Goal: Task Accomplishment & Management: Manage account settings

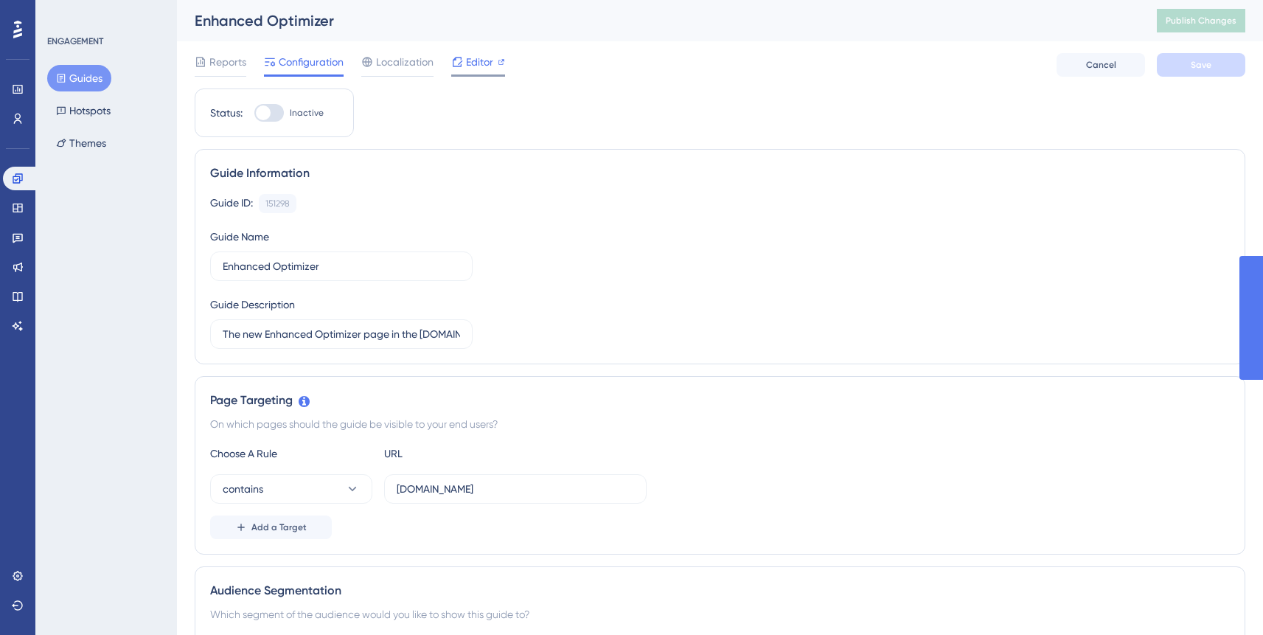
click at [485, 67] on span "Editor" at bounding box center [479, 62] width 27 height 18
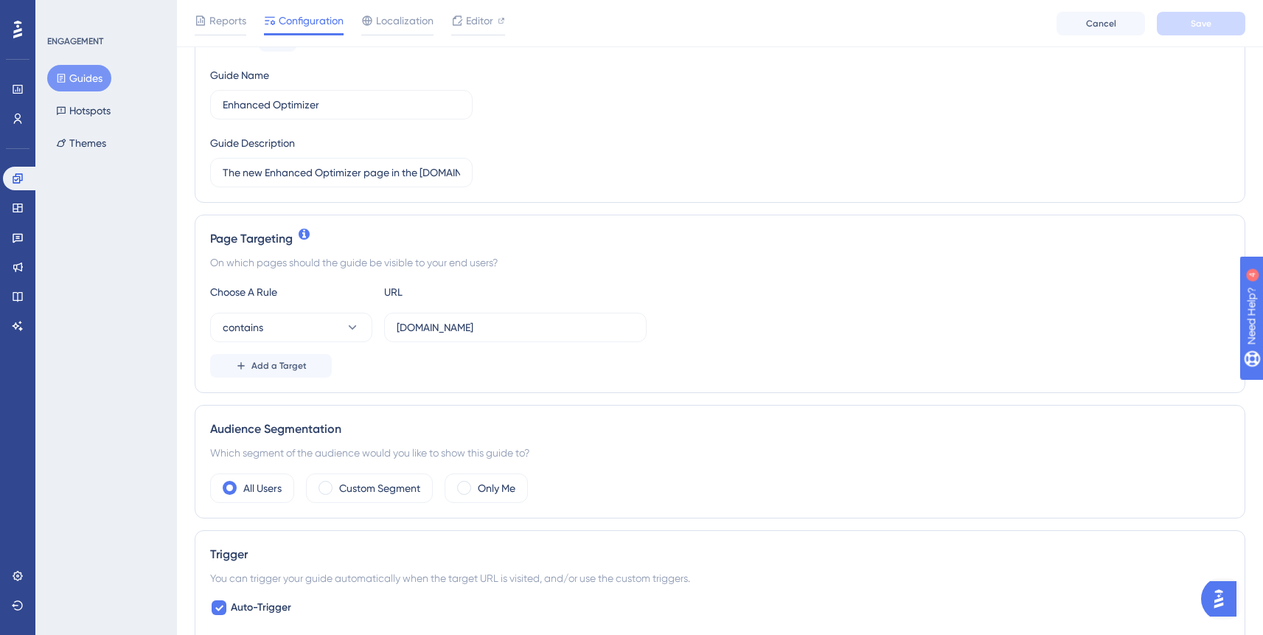
scroll to position [349, 0]
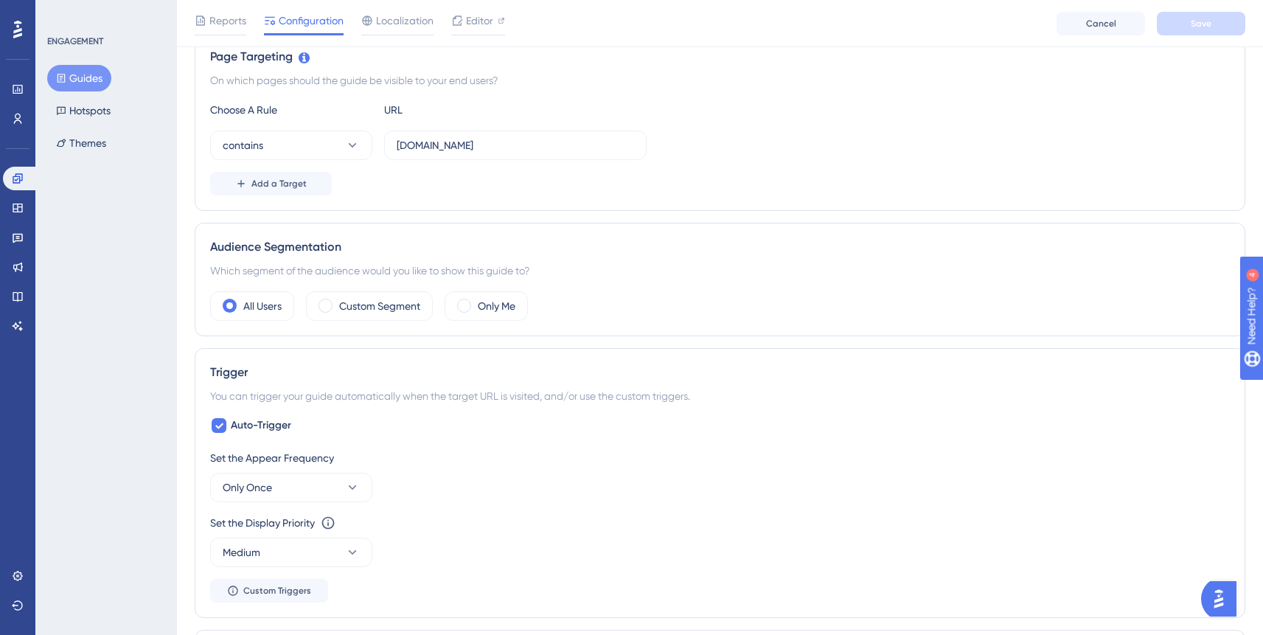
click at [384, 84] on div "On which pages should the guide be visible to your end users?" at bounding box center [719, 81] width 1019 height 18
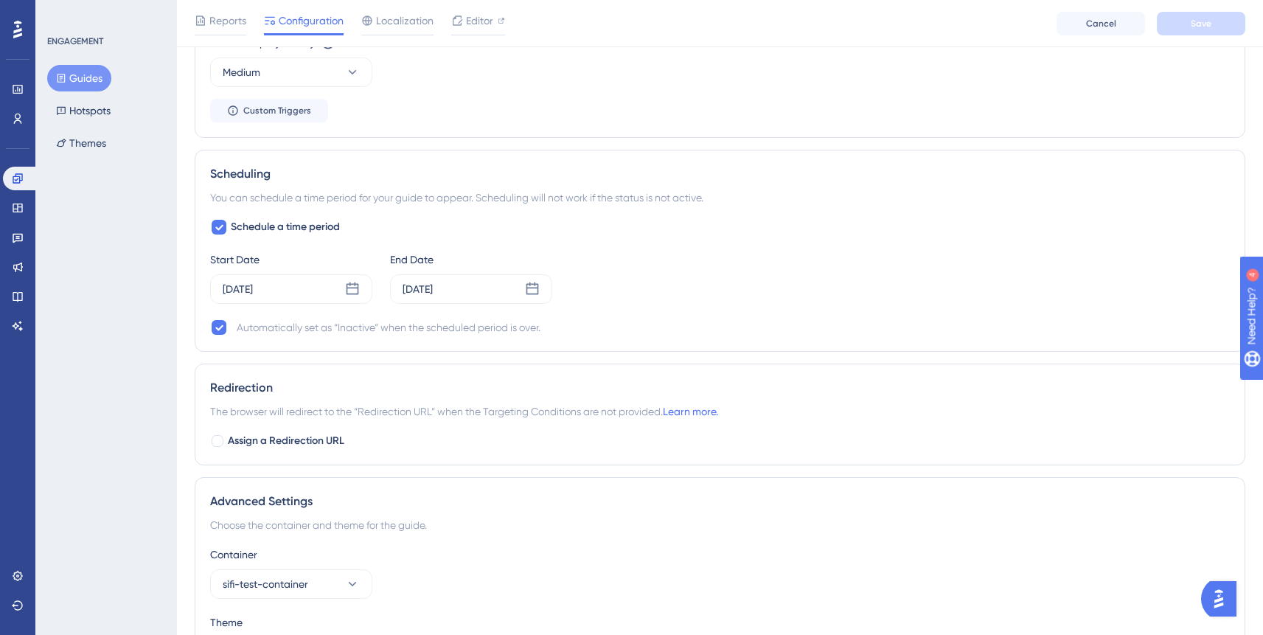
scroll to position [935, 0]
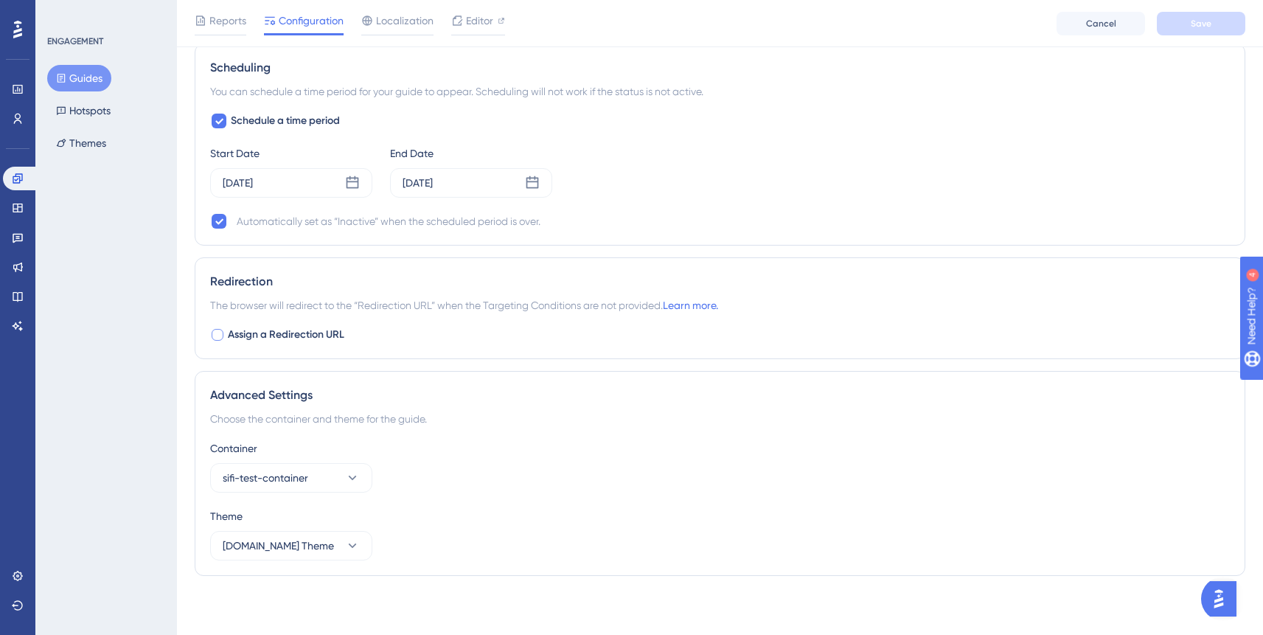
click at [220, 336] on div at bounding box center [218, 335] width 12 height 12
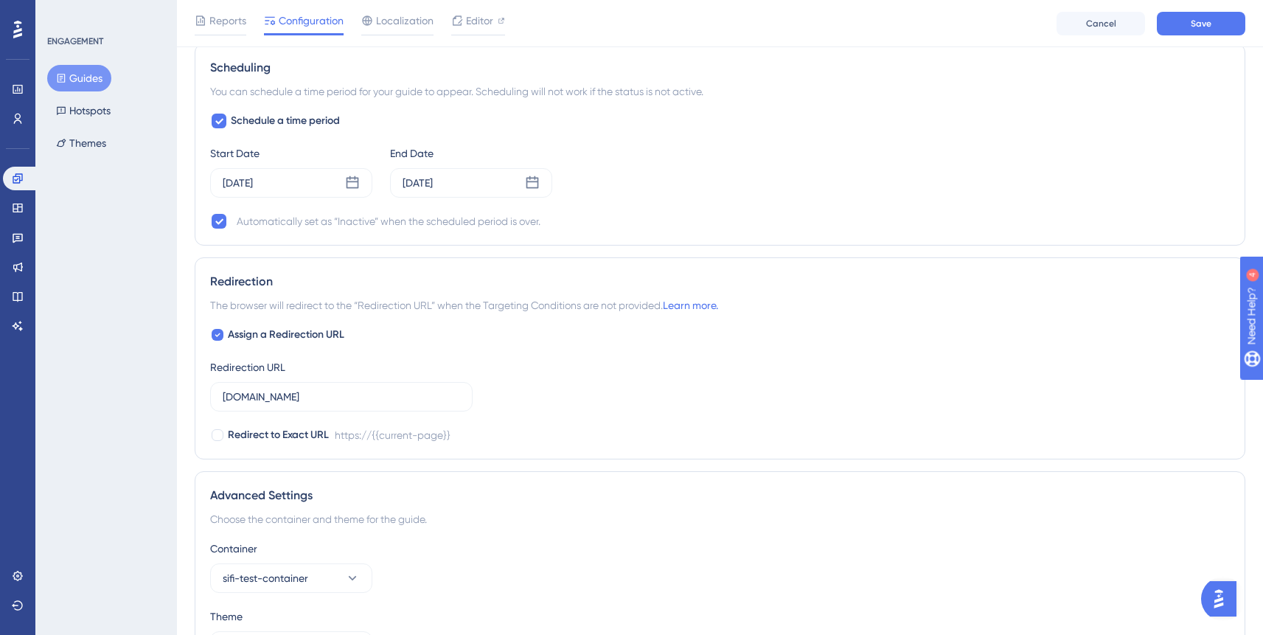
click at [492, 363] on div "Assign a Redirection URL Redirection URL app.simpli.fi Redirect to Exact URL ht…" at bounding box center [719, 385] width 1019 height 118
click at [602, 336] on div "Assign a Redirection URL Redirection URL app.simpli.fi Redirect to Exact URL ht…" at bounding box center [719, 385] width 1019 height 118
click at [406, 402] on input "app.simpli.fi" at bounding box center [341, 396] width 237 height 16
drag, startPoint x: 503, startPoint y: 306, endPoint x: 582, endPoint y: 296, distance: 79.5
click at [582, 296] on span "The browser will redirect to the “Redirection URL” when the Targeting Condition…" at bounding box center [464, 305] width 508 height 18
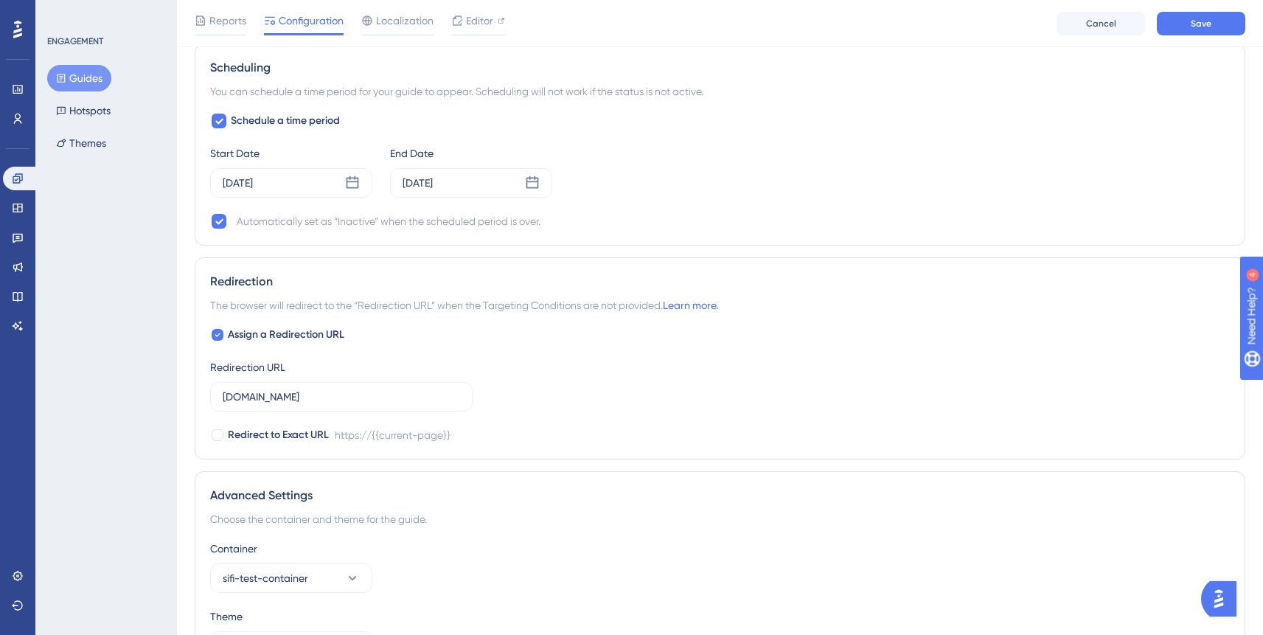
click at [577, 300] on span "The browser will redirect to the “Redirection URL” when the Targeting Condition…" at bounding box center [464, 305] width 508 height 18
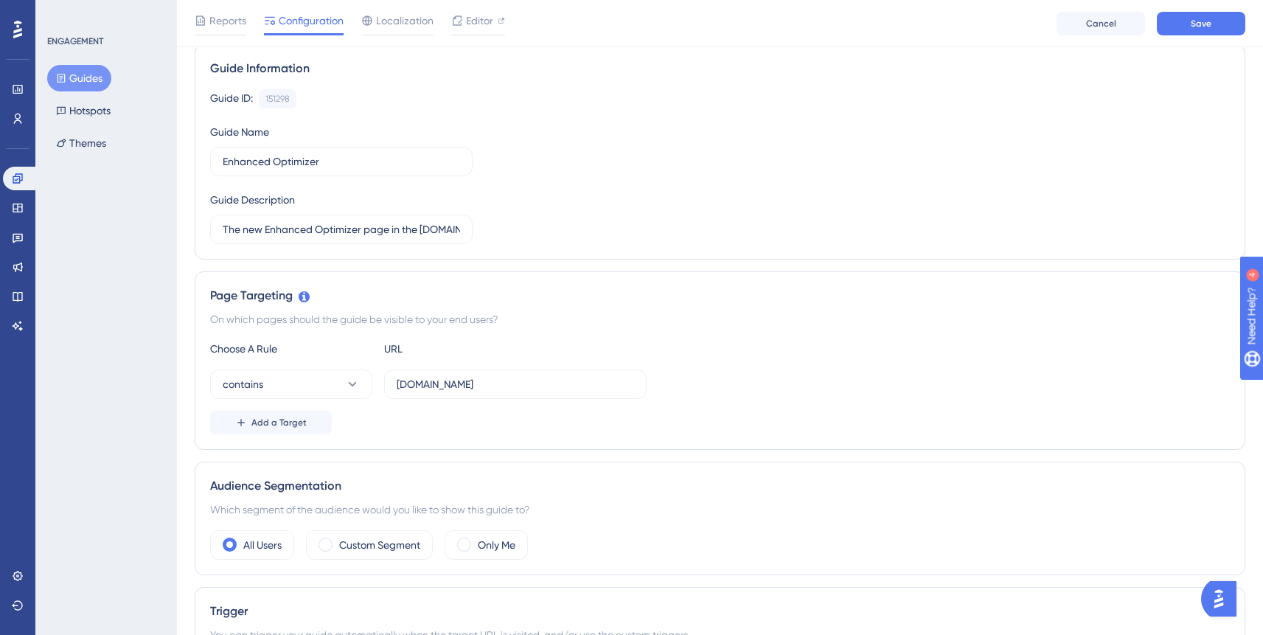
scroll to position [120, 0]
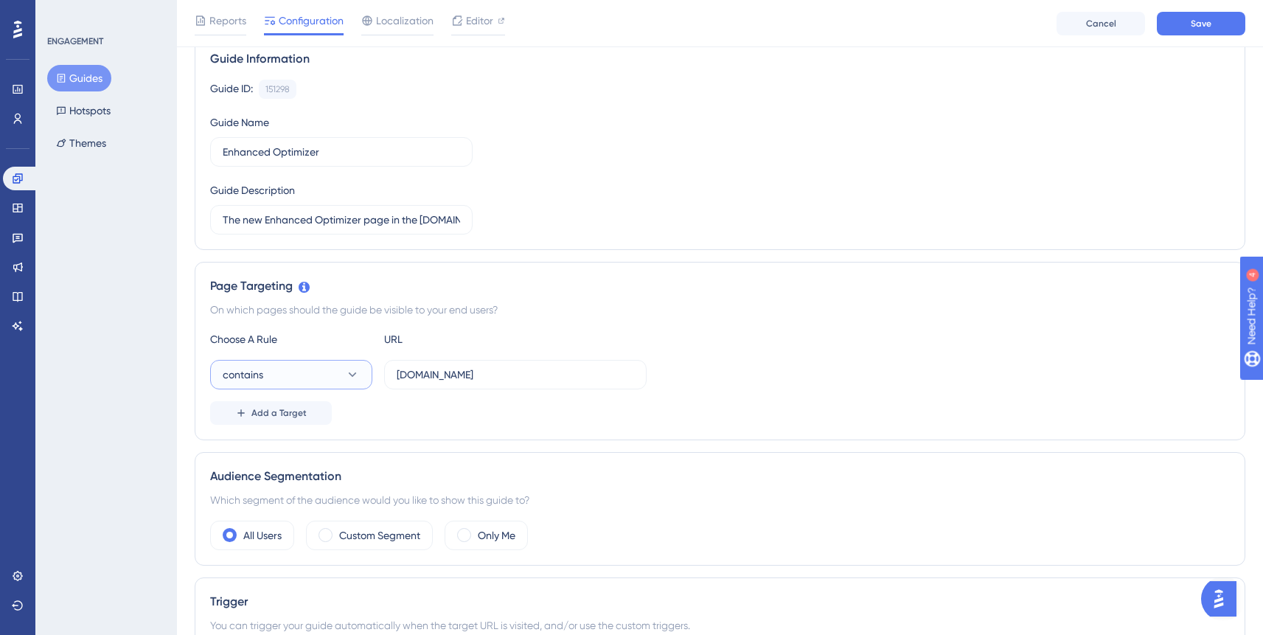
click at [349, 380] on icon at bounding box center [352, 374] width 15 height 15
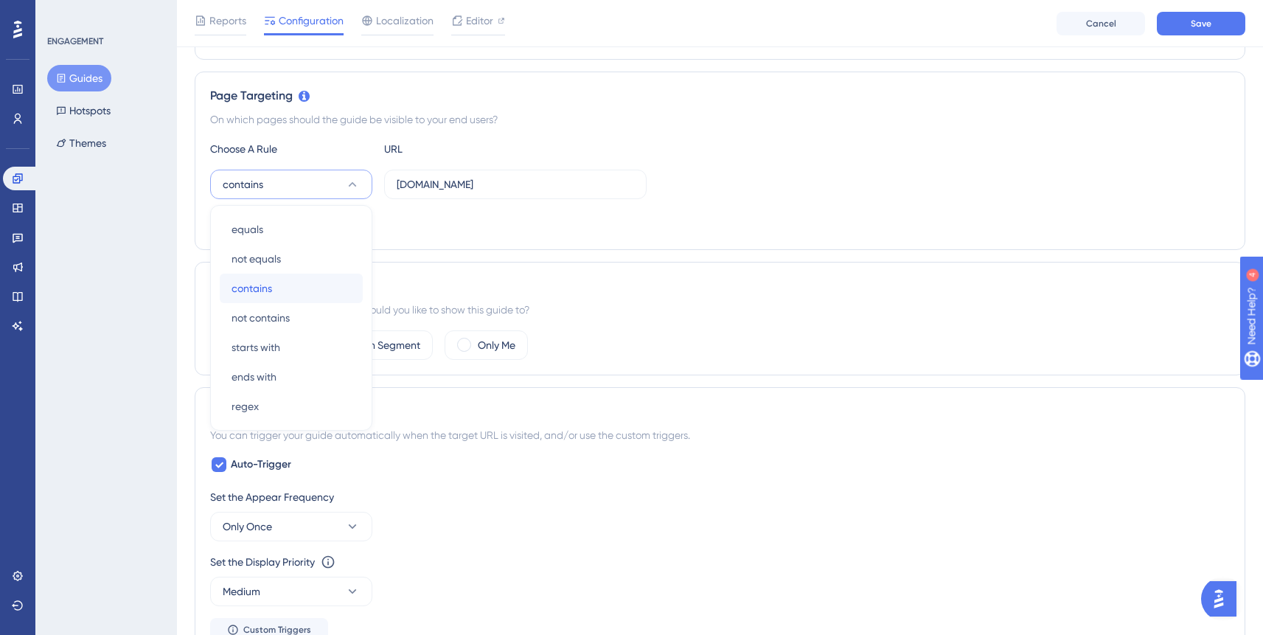
click at [283, 291] on div "contains contains" at bounding box center [290, 287] width 119 height 29
click at [349, 189] on icon at bounding box center [352, 184] width 15 height 15
click at [287, 331] on div "not contains not contains" at bounding box center [290, 317] width 119 height 29
click at [336, 191] on button "not contains" at bounding box center [291, 184] width 162 height 29
click at [299, 287] on div "contains contains" at bounding box center [290, 287] width 119 height 29
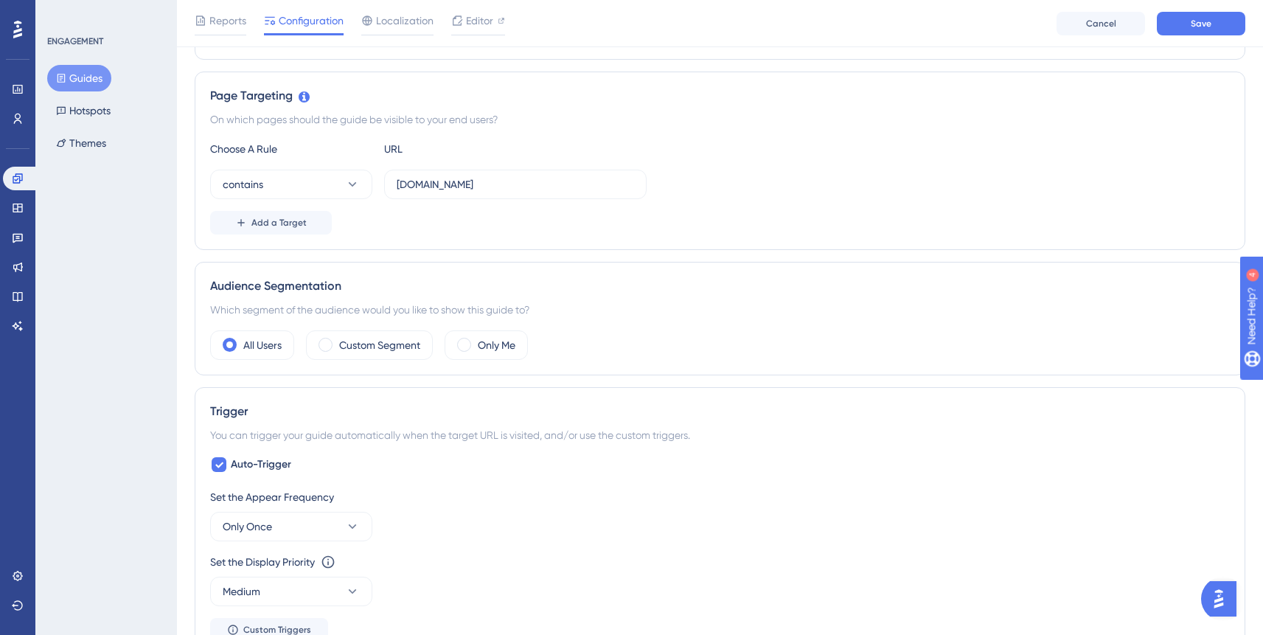
click at [630, 201] on div "Choose A Rule URL contains app.simpli.fi Add a Target" at bounding box center [719, 187] width 1019 height 94
click at [1201, 18] on span "Save" at bounding box center [1201, 24] width 21 height 12
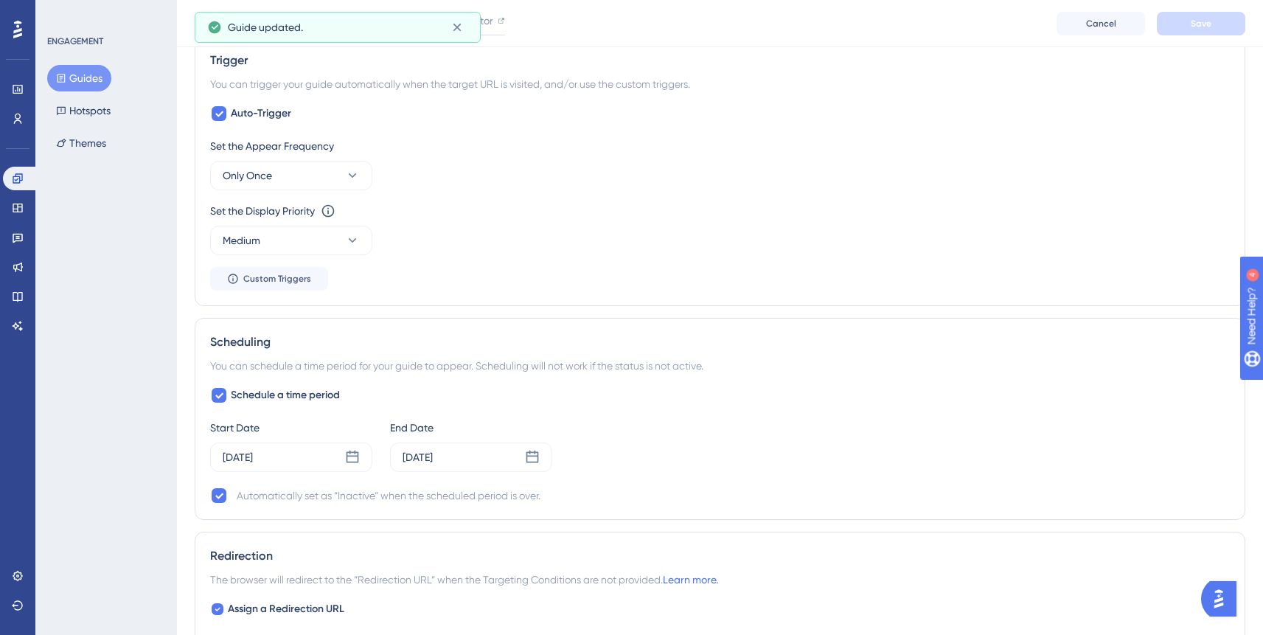
scroll to position [857, 0]
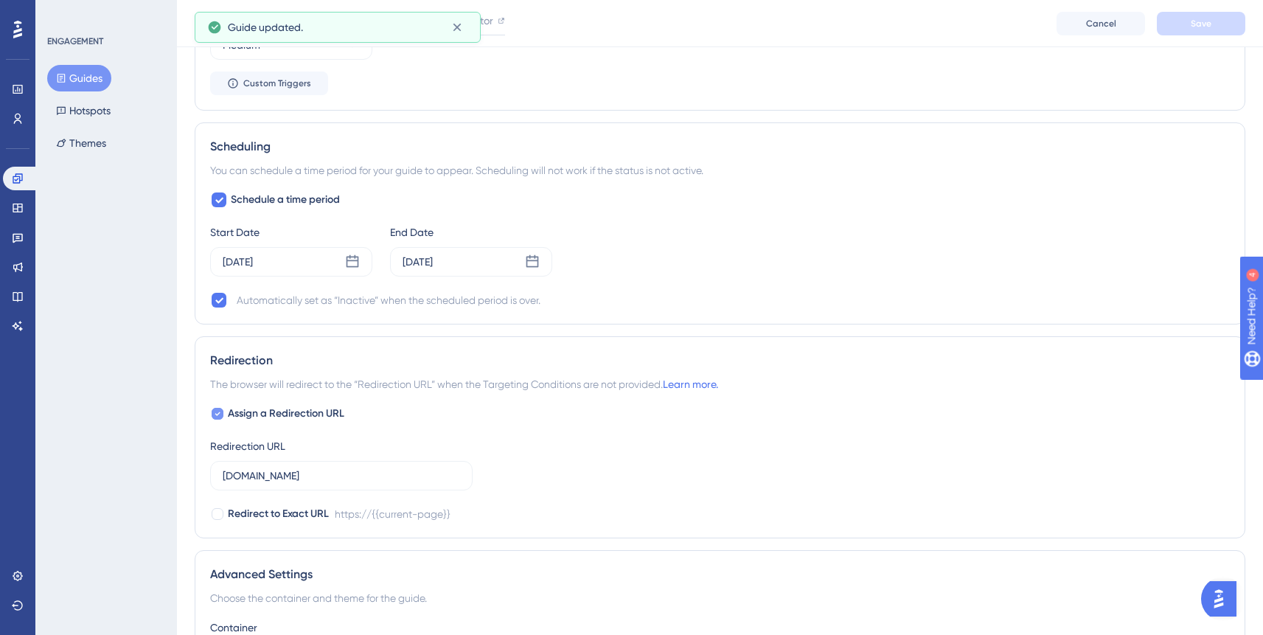
click at [267, 417] on span "Assign a Redirection URL" at bounding box center [286, 414] width 116 height 18
checkbox input "false"
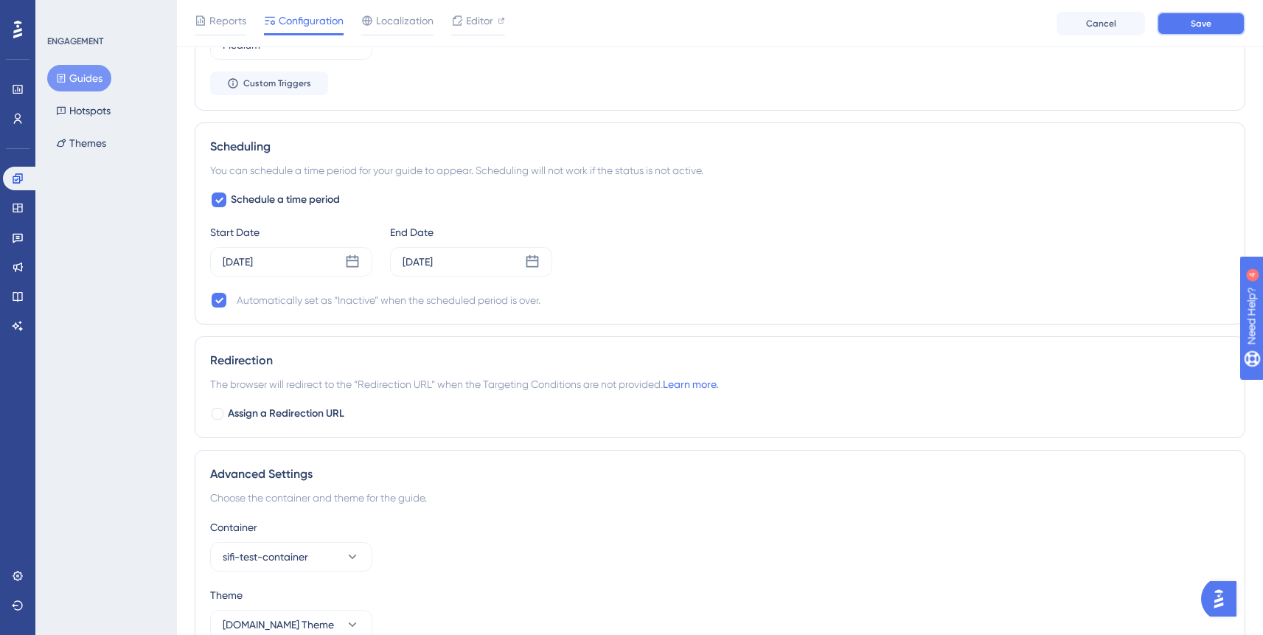
click at [1209, 32] on button "Save" at bounding box center [1201, 24] width 88 height 24
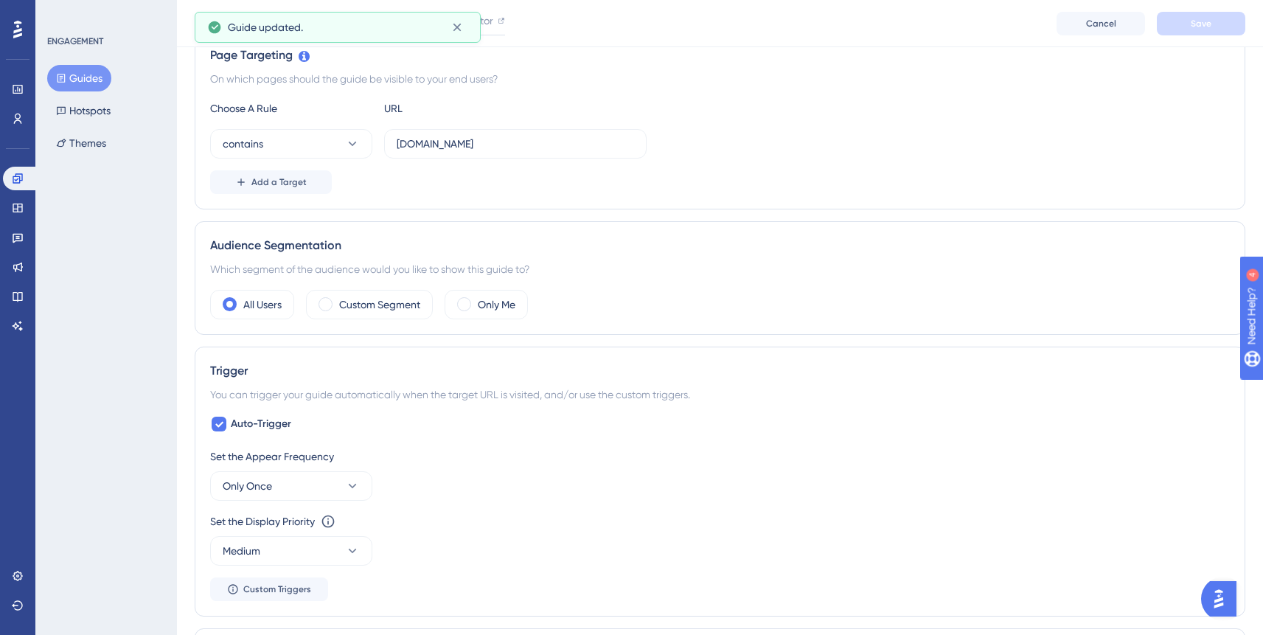
scroll to position [0, 0]
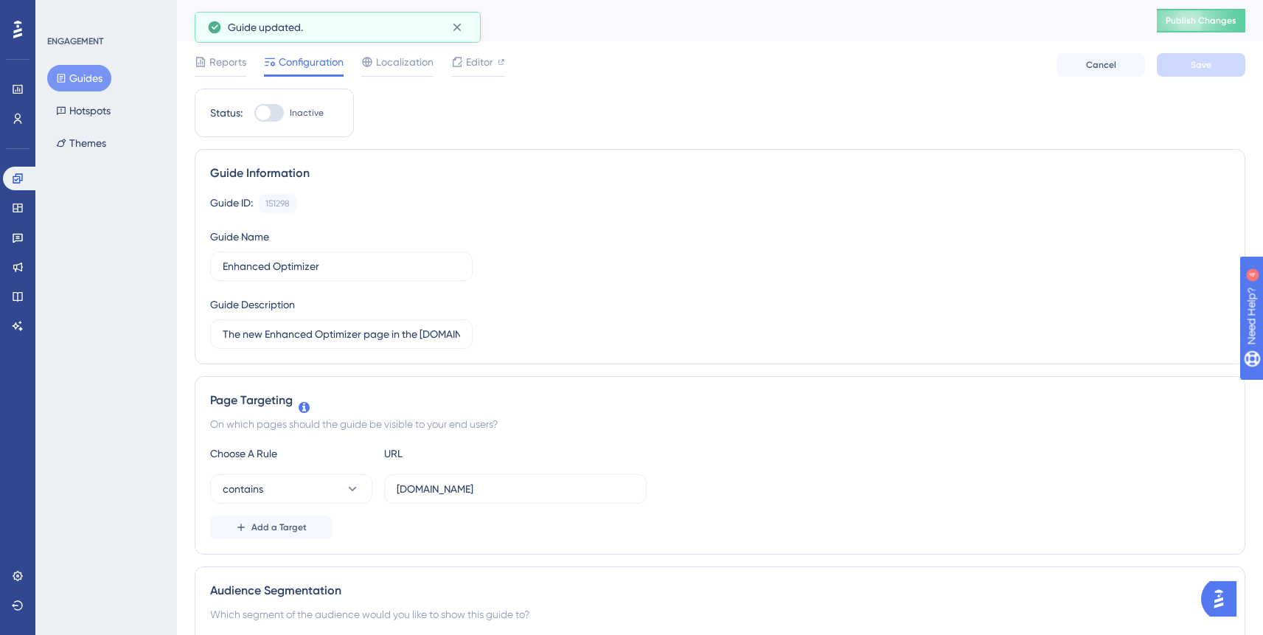
click at [1225, 33] on div "Enhanced Optimizer Publish Changes" at bounding box center [720, 20] width 1086 height 41
click at [1226, 28] on button "Publish Changes" at bounding box center [1201, 21] width 88 height 24
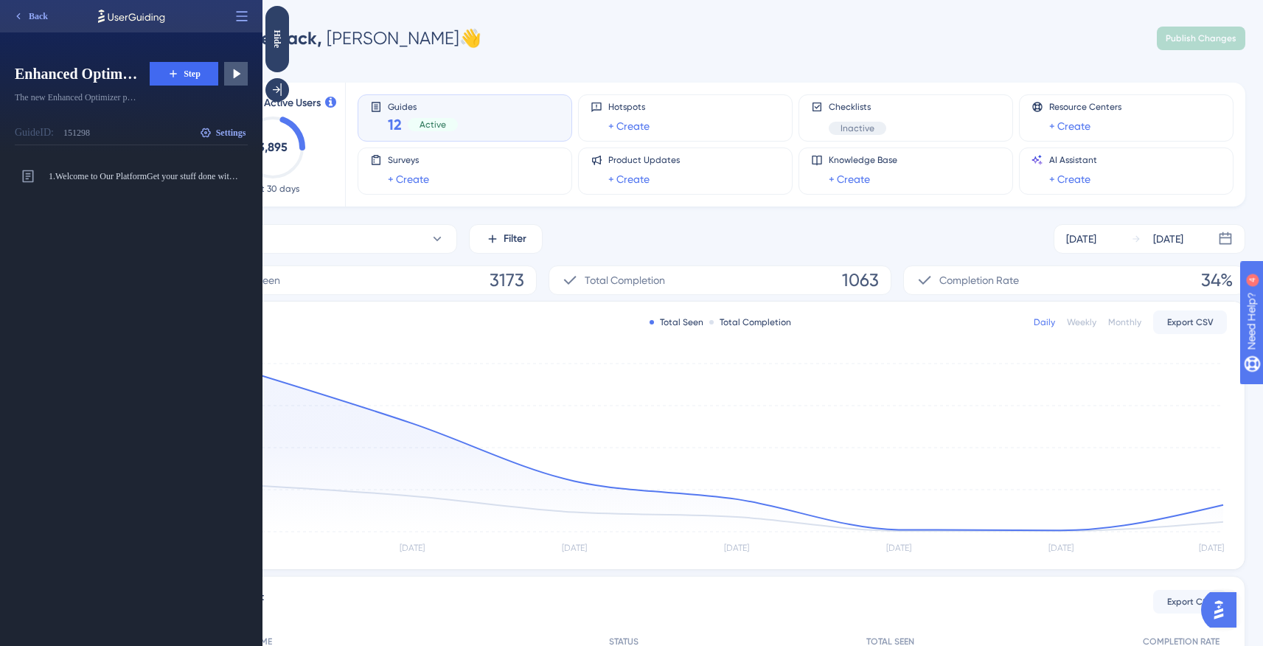
click at [487, 33] on div "Welcome back, Arthur 👋 Publish Changes" at bounding box center [720, 38] width 1050 height 29
click at [470, 46] on div "Welcome back, Arthur 👋 Publish Changes" at bounding box center [720, 38] width 1050 height 29
click at [485, 38] on div "Welcome back, Arthur 👋 Publish Changes" at bounding box center [720, 38] width 1050 height 29
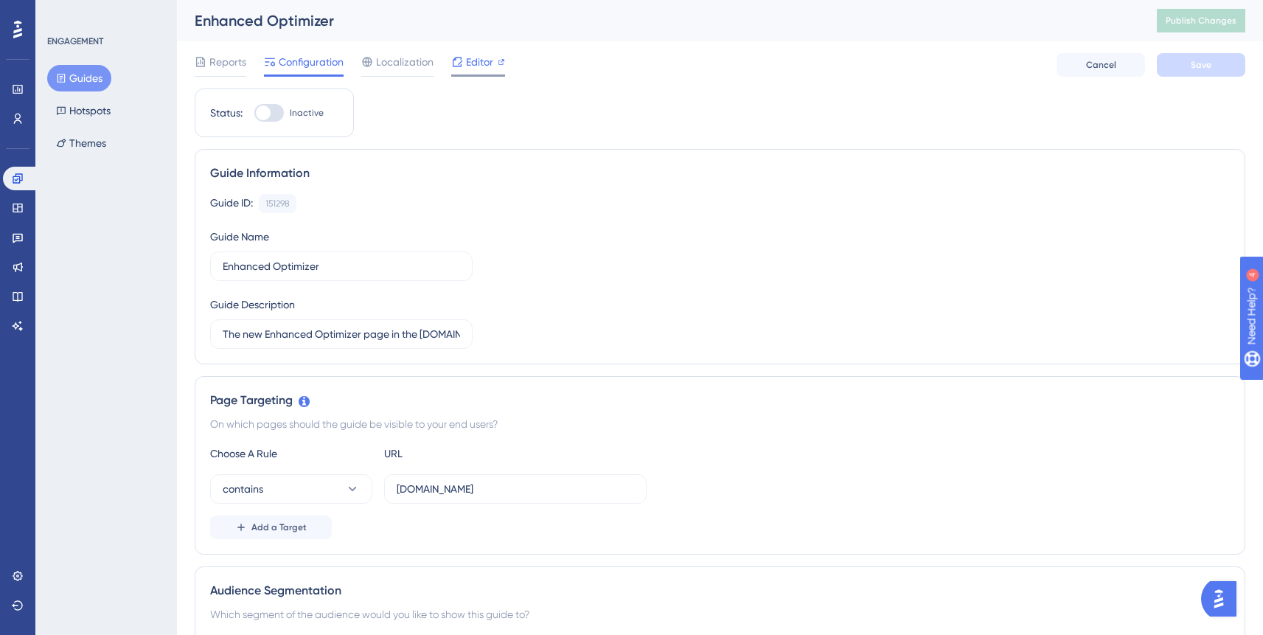
click at [469, 65] on span "Editor" at bounding box center [479, 62] width 27 height 18
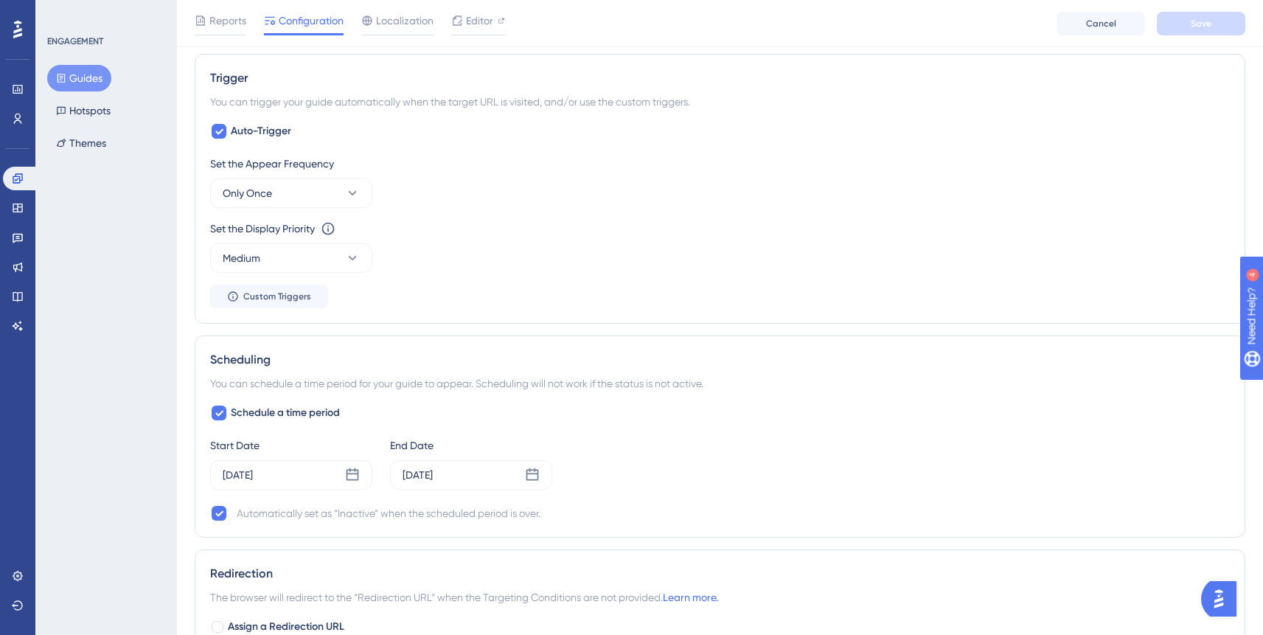
scroll to position [935, 0]
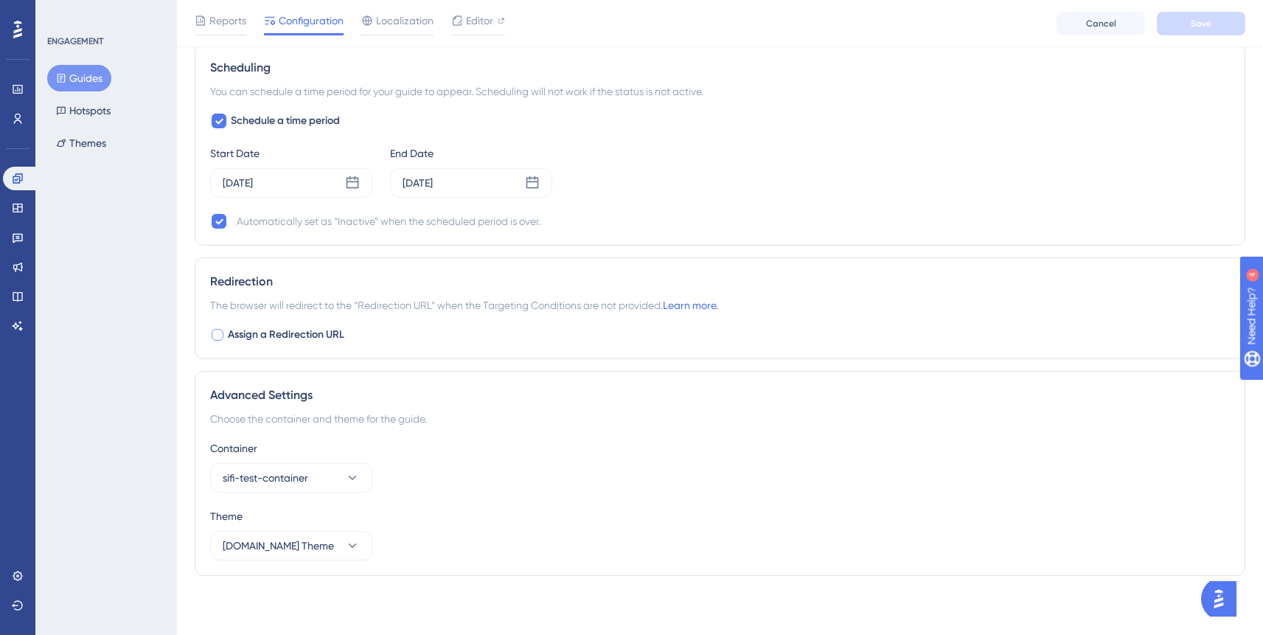
click at [222, 335] on div at bounding box center [218, 335] width 12 height 12
checkbox input "true"
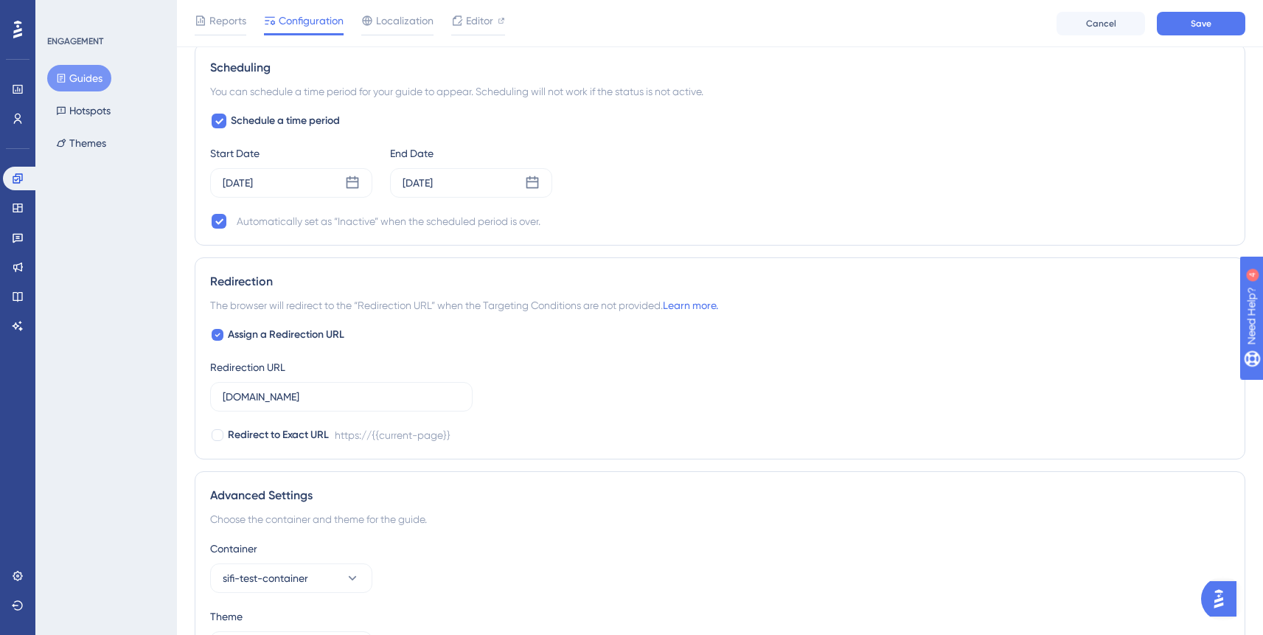
click at [563, 365] on div "Assign a Redirection URL Redirection URL app.simpli.fi Redirect to Exact URL ht…" at bounding box center [719, 385] width 1019 height 118
click at [1200, 18] on span "Save" at bounding box center [1201, 24] width 21 height 12
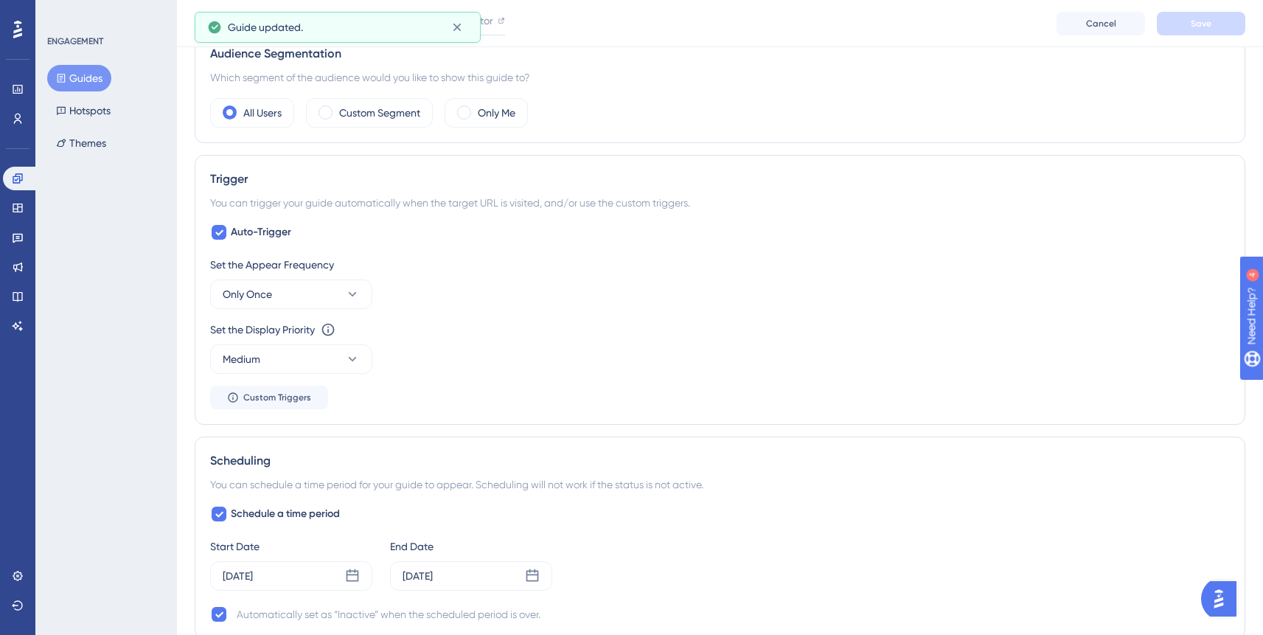
scroll to position [0, 0]
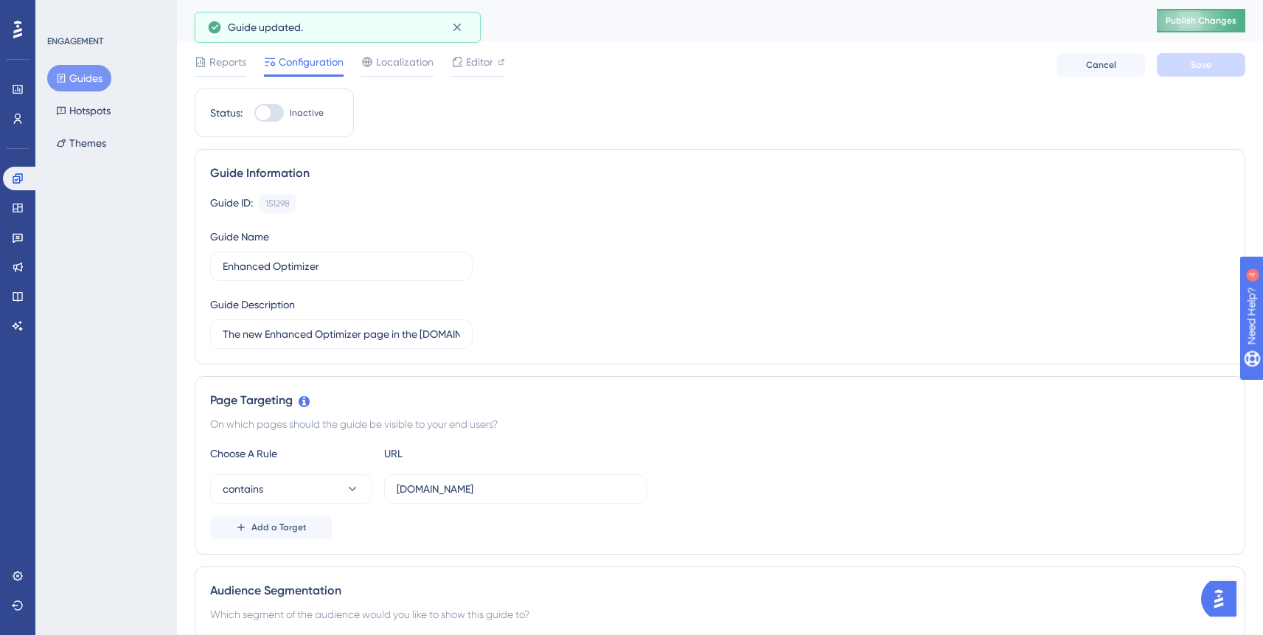
click at [1203, 10] on button "Publish Changes" at bounding box center [1201, 21] width 88 height 24
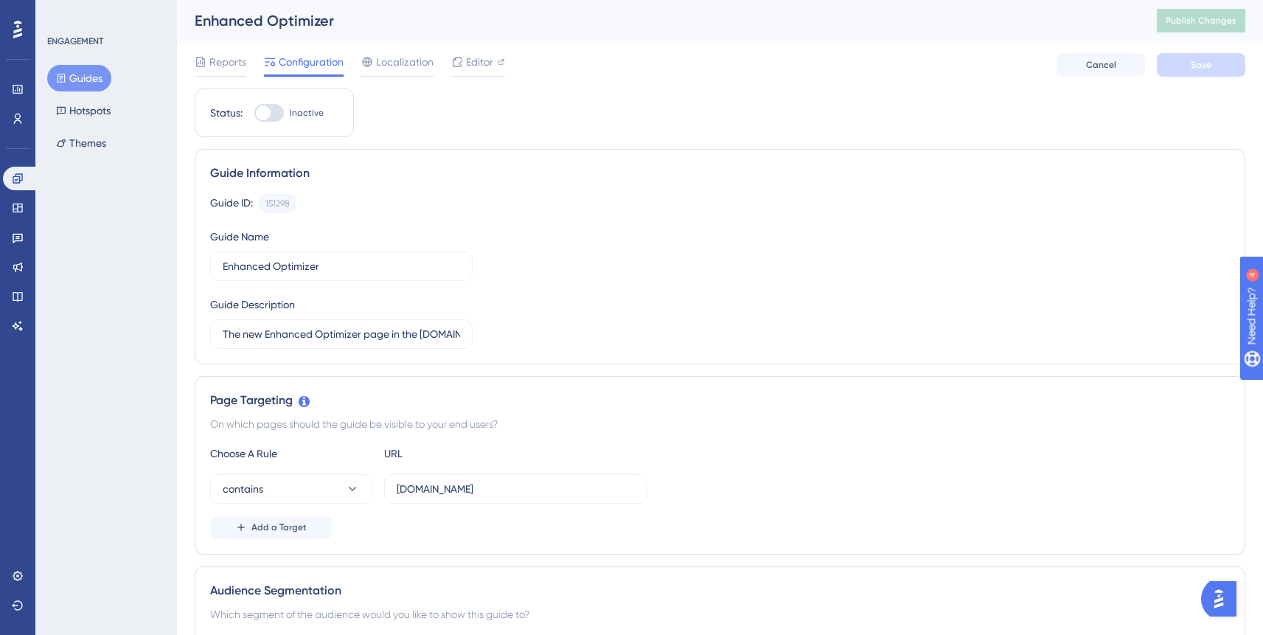
click at [394, 26] on div "Enhanced Optimizer" at bounding box center [657, 20] width 925 height 21
click at [471, 61] on span "Editor" at bounding box center [479, 62] width 27 height 18
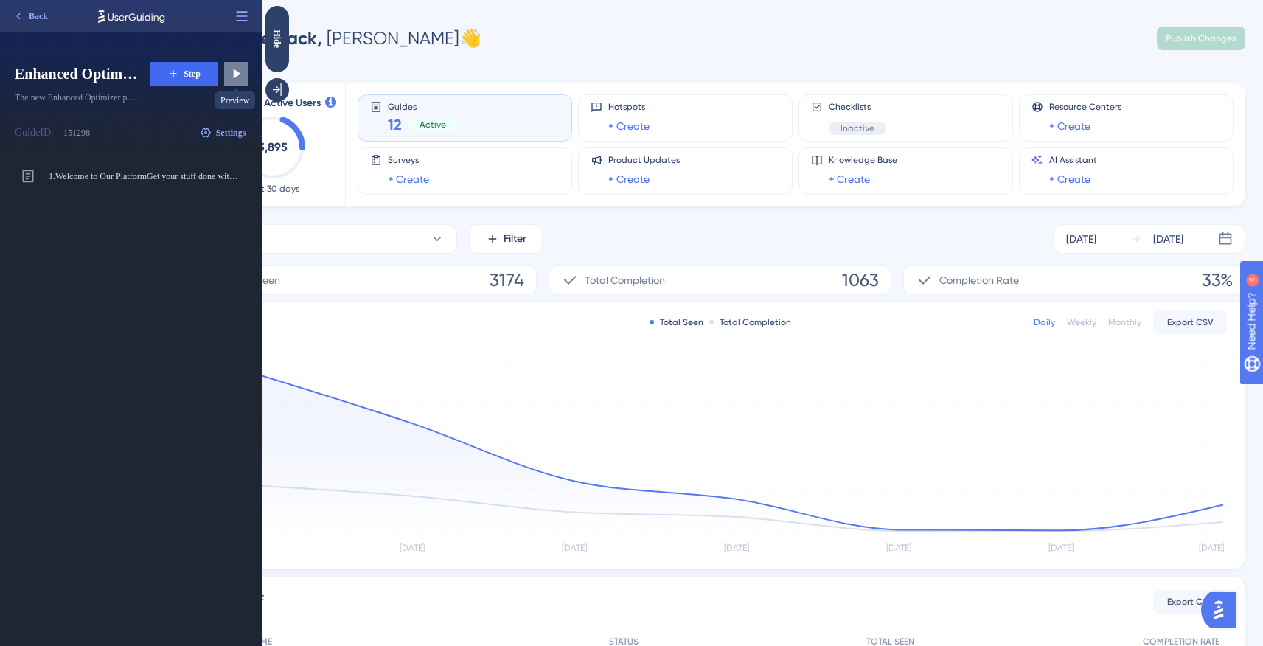
click at [240, 77] on icon at bounding box center [236, 73] width 15 height 15
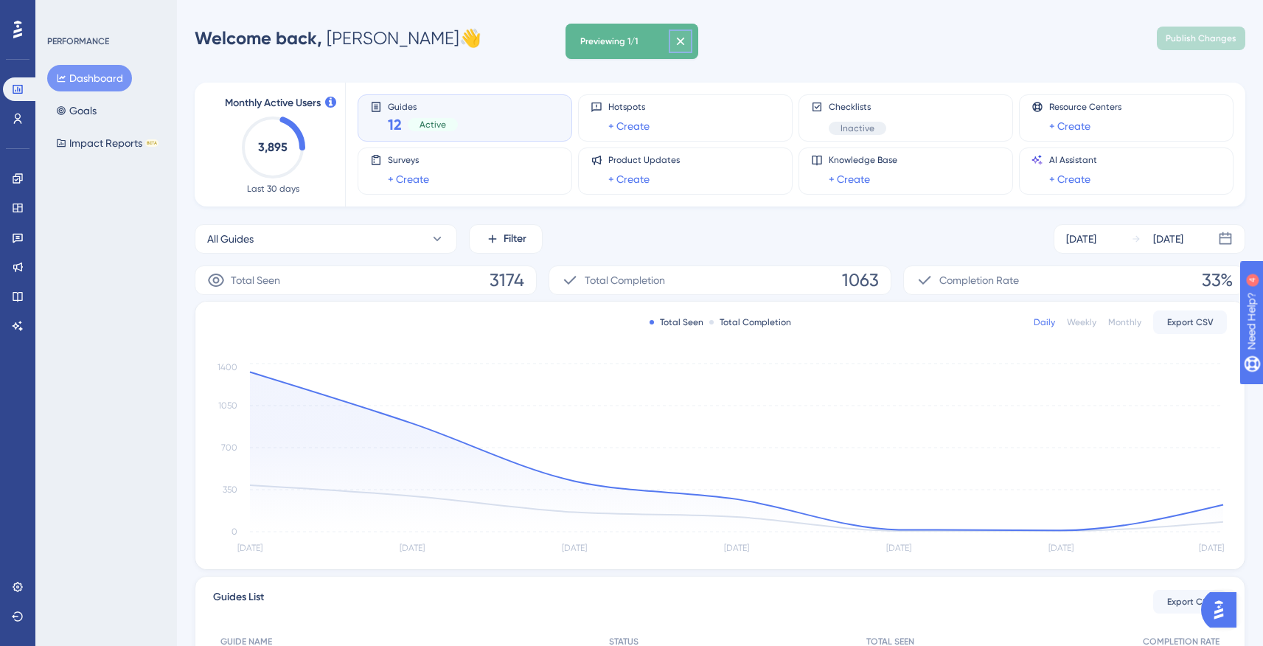
click at [687, 46] on icon at bounding box center [680, 41] width 15 height 15
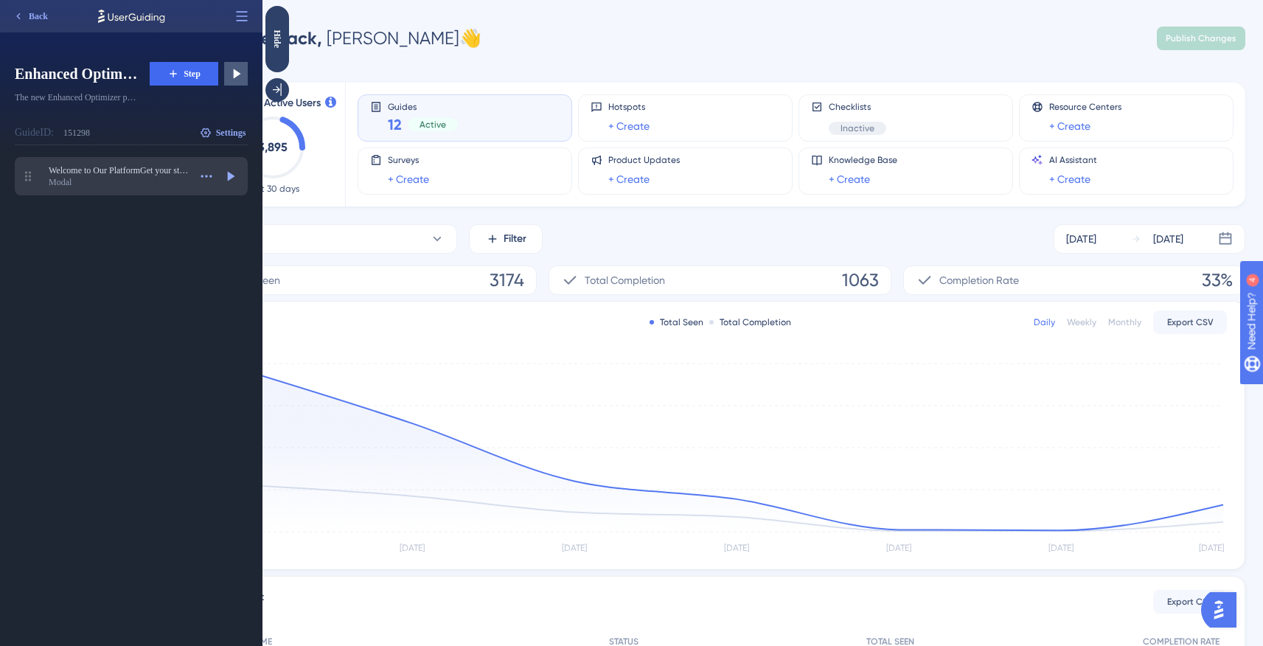
click at [147, 178] on div "Modal" at bounding box center [119, 182] width 140 height 12
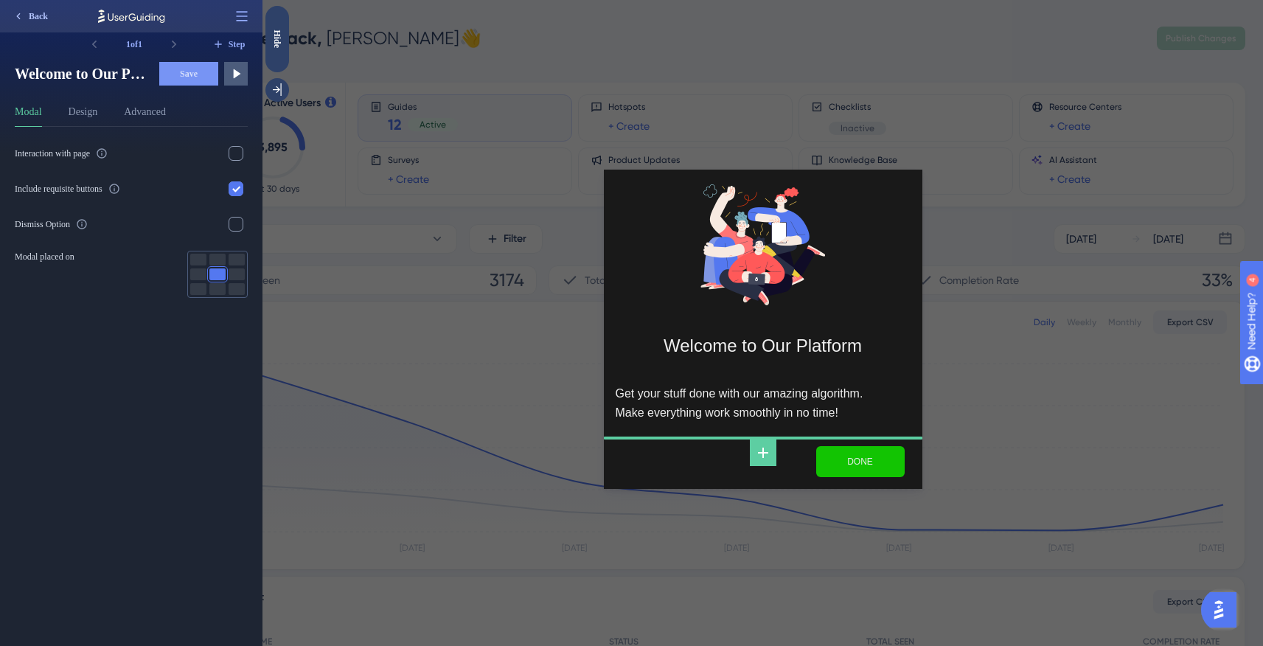
click at [21, 14] on icon at bounding box center [19, 16] width 12 height 12
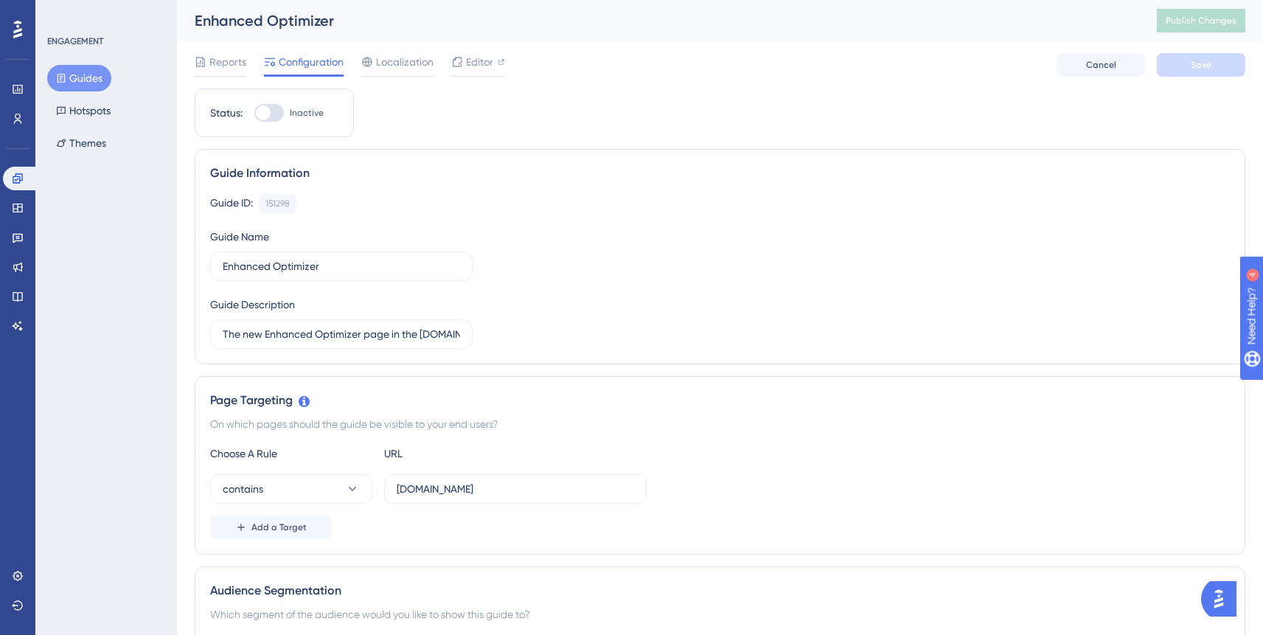
click at [1015, 46] on div "Reports Configuration Localization Editor Cancel Save" at bounding box center [720, 64] width 1050 height 47
click at [477, 54] on span "Editor" at bounding box center [479, 62] width 27 height 18
click at [471, 60] on span "Editor" at bounding box center [479, 62] width 27 height 18
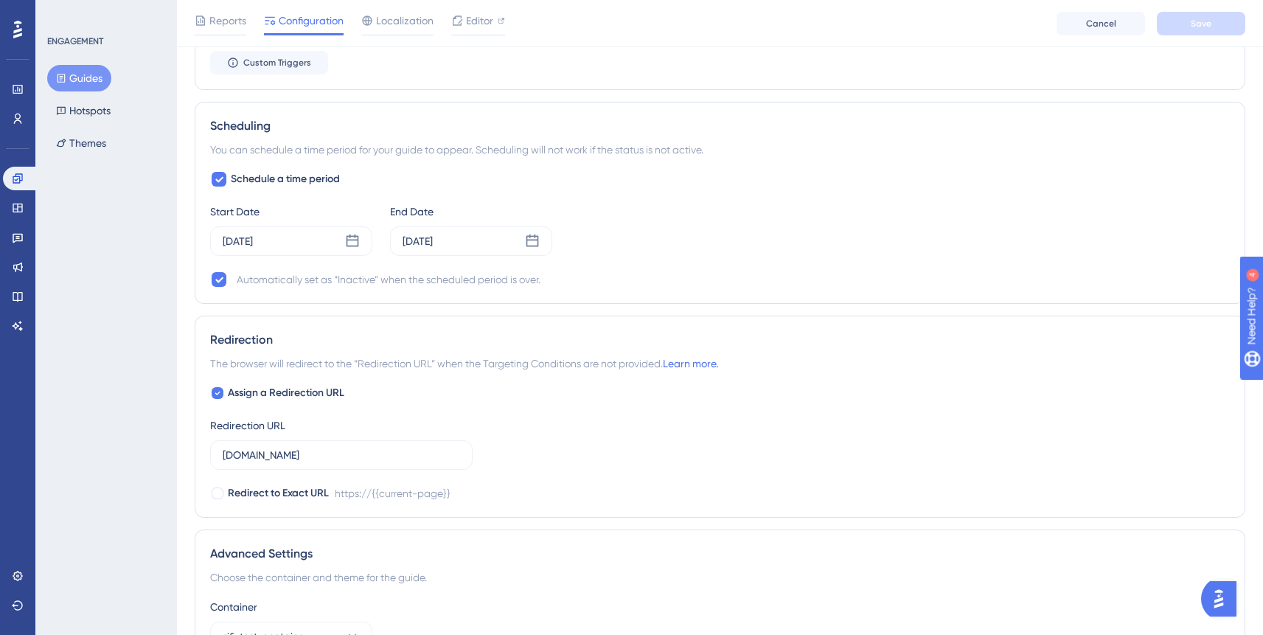
scroll to position [1036, 0]
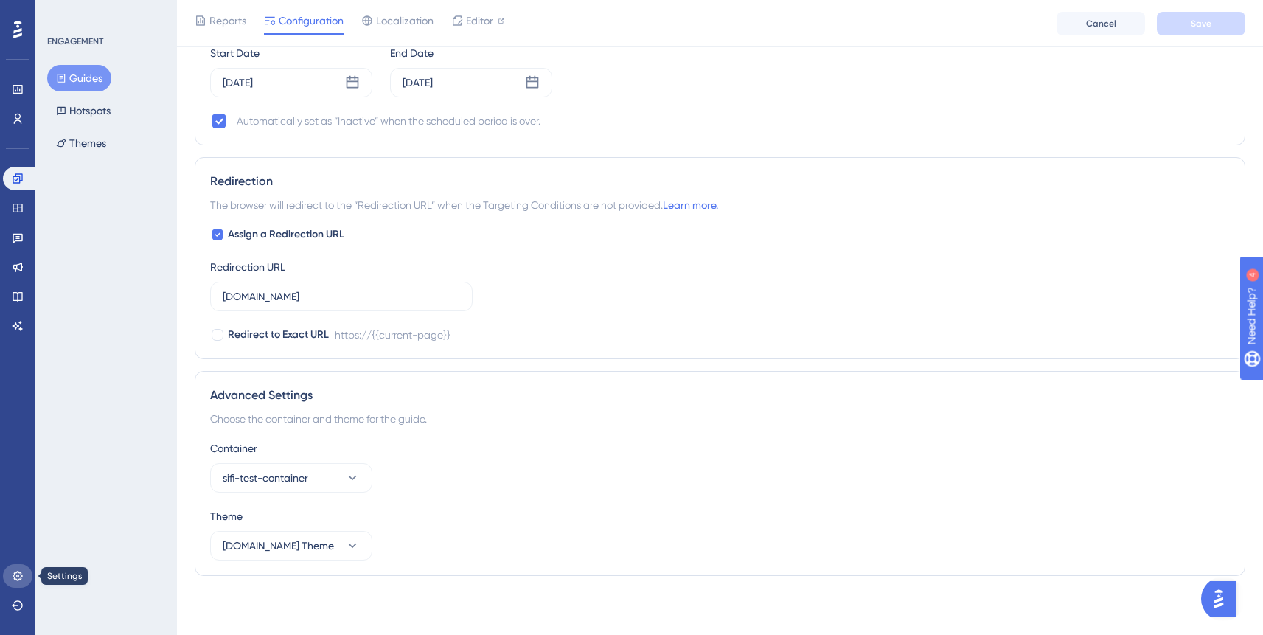
click at [20, 574] on icon at bounding box center [18, 576] width 10 height 10
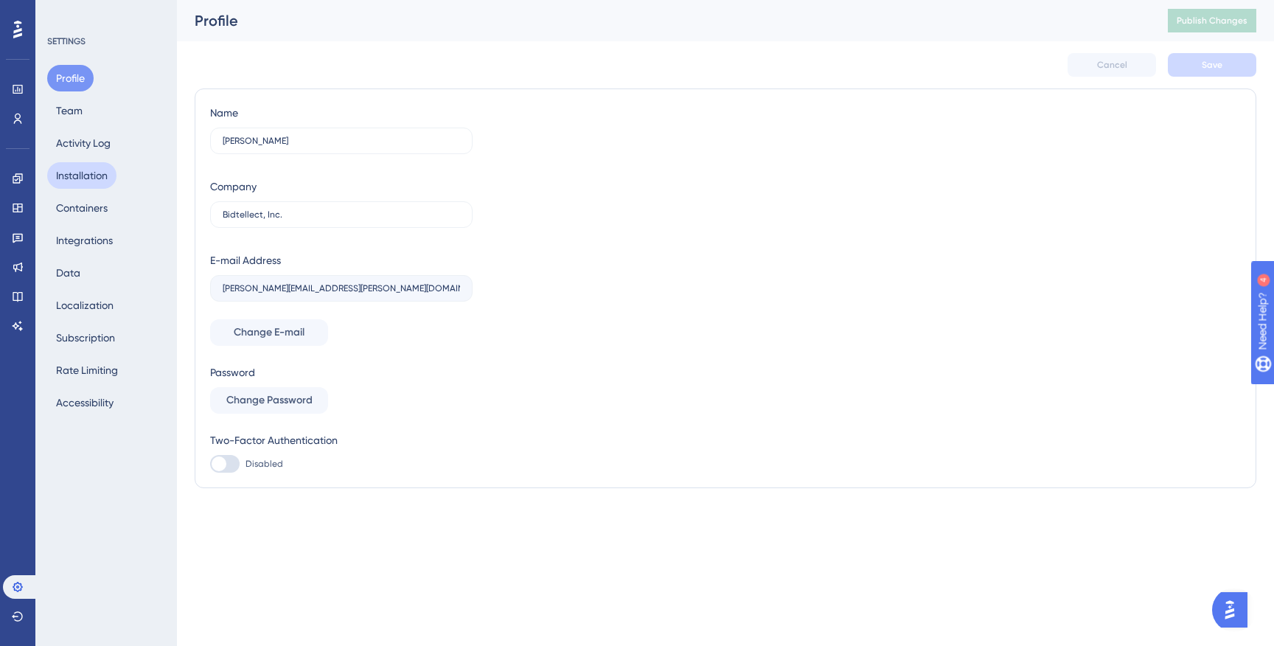
click at [77, 172] on button "Installation" at bounding box center [81, 175] width 69 height 27
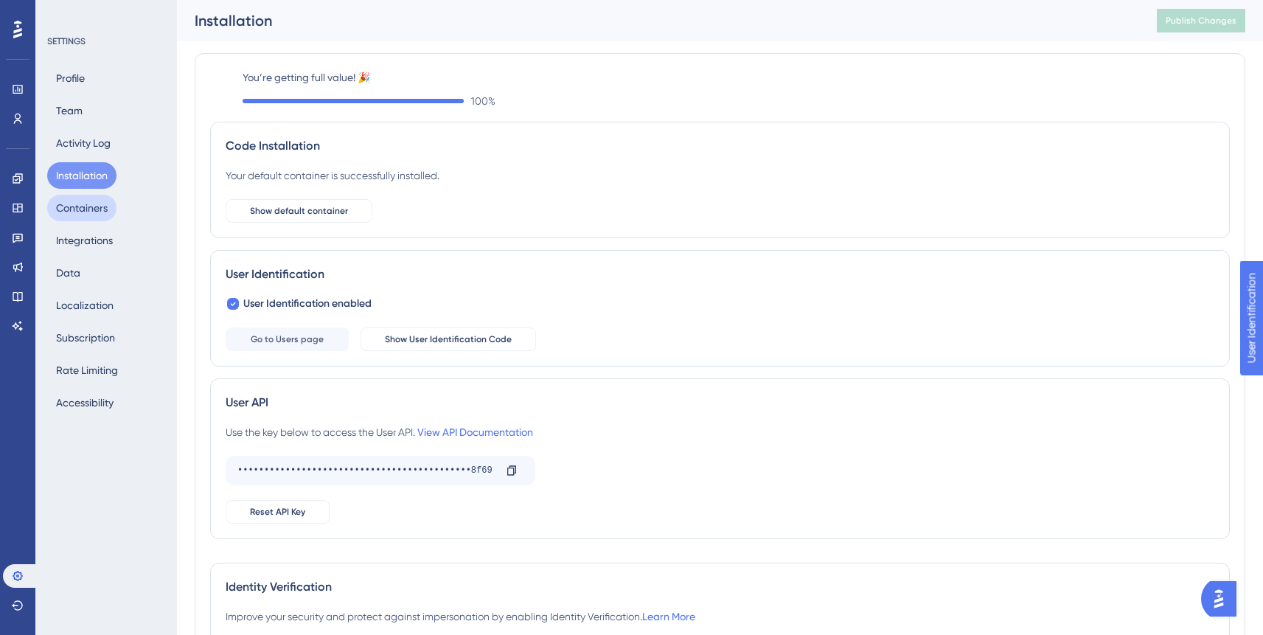
click at [83, 202] on button "Containers" at bounding box center [81, 208] width 69 height 27
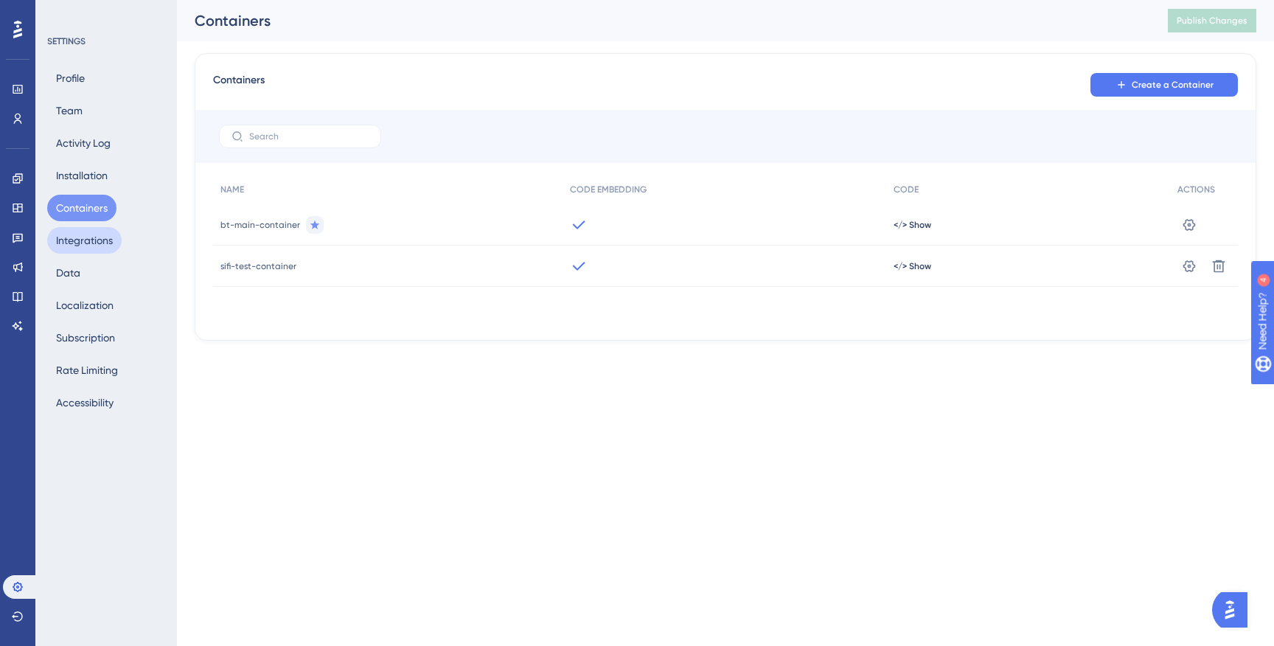
click at [86, 231] on button "Integrations" at bounding box center [84, 240] width 74 height 27
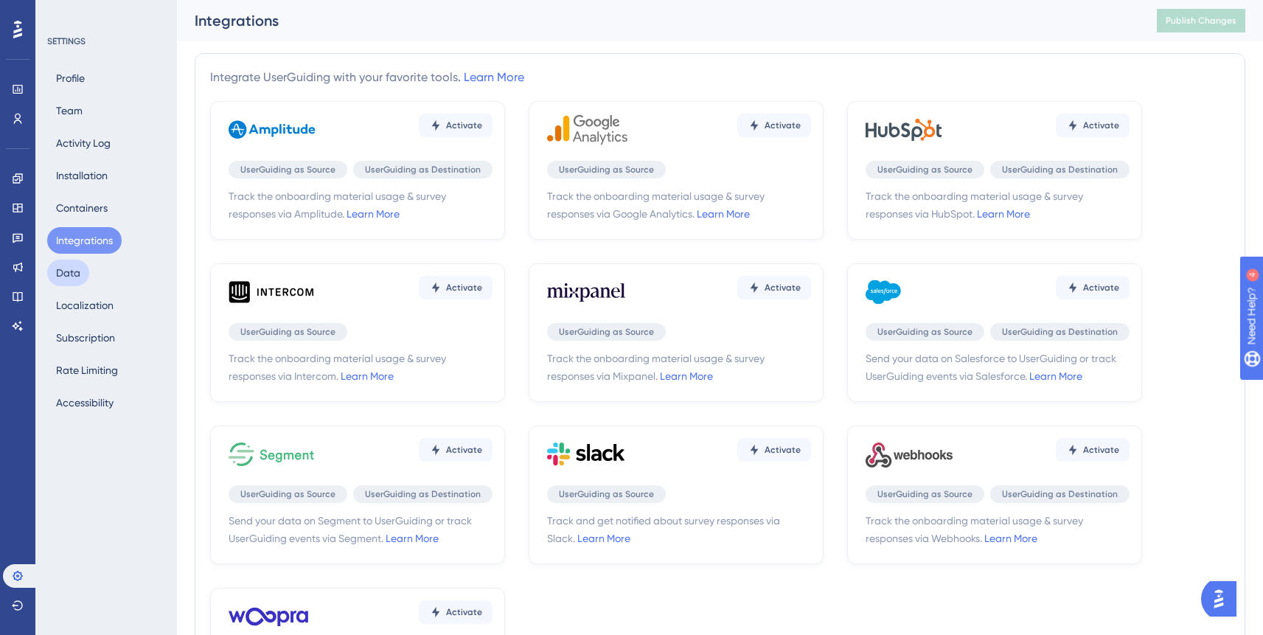
click at [72, 275] on button "Data" at bounding box center [68, 272] width 42 height 27
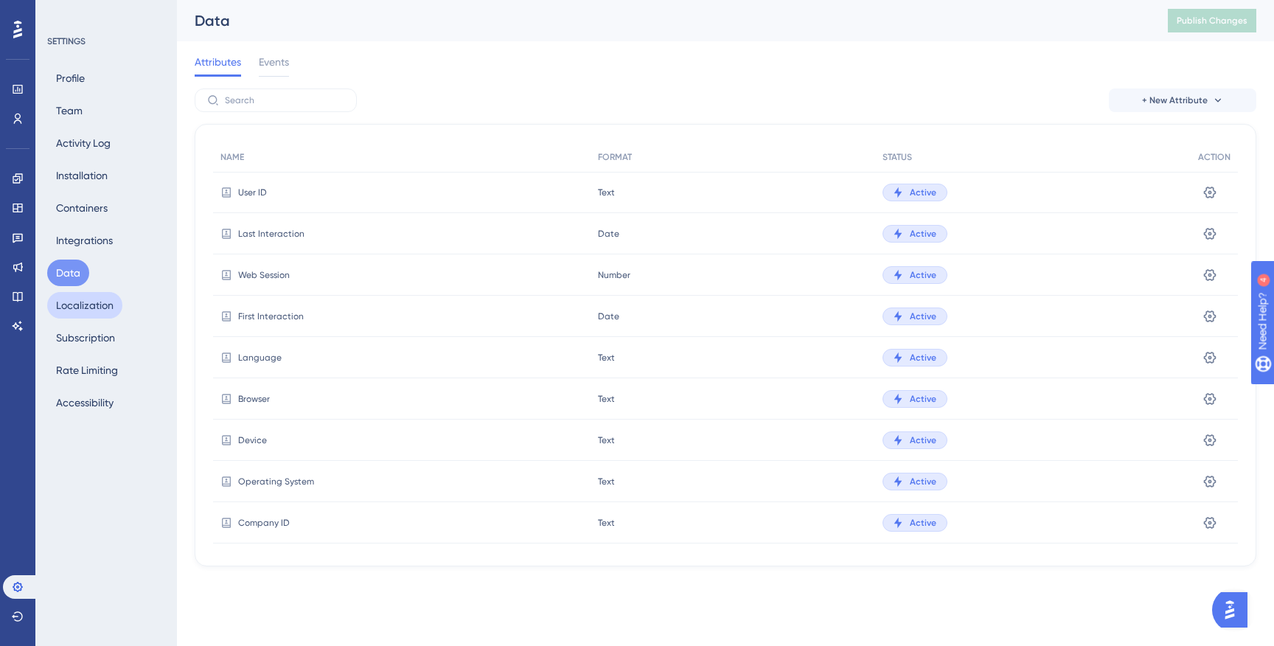
click at [89, 304] on button "Localization" at bounding box center [84, 305] width 75 height 27
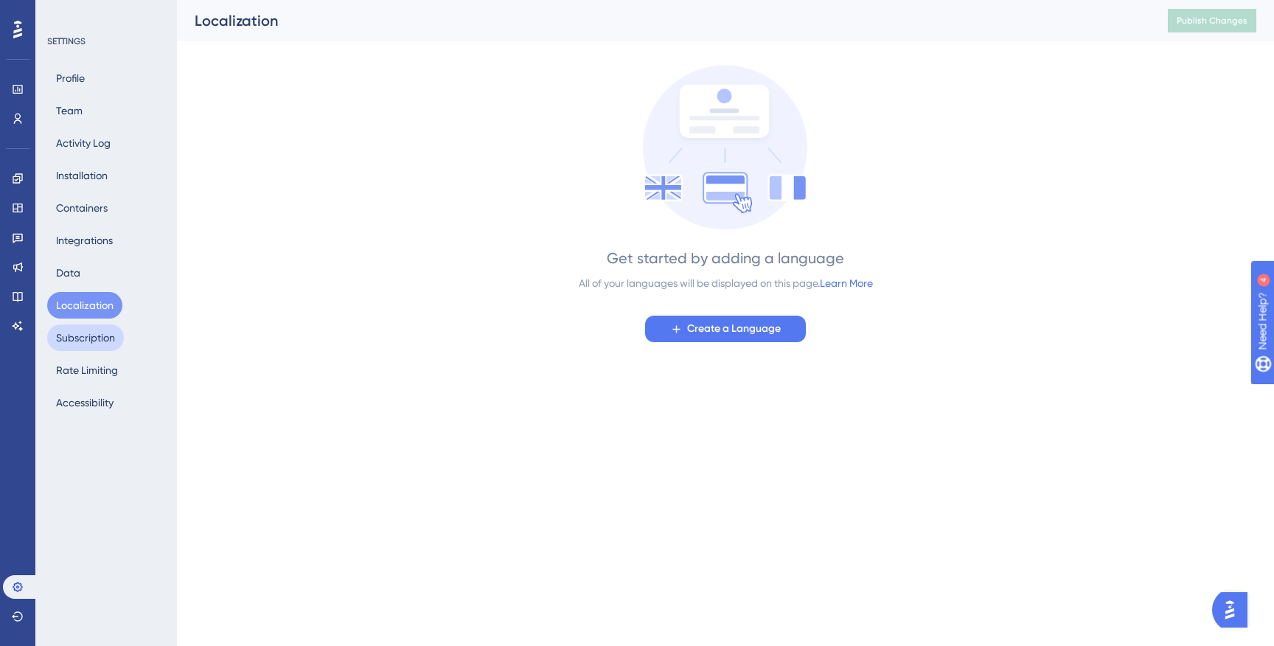
click at [94, 333] on button "Subscription" at bounding box center [85, 337] width 77 height 27
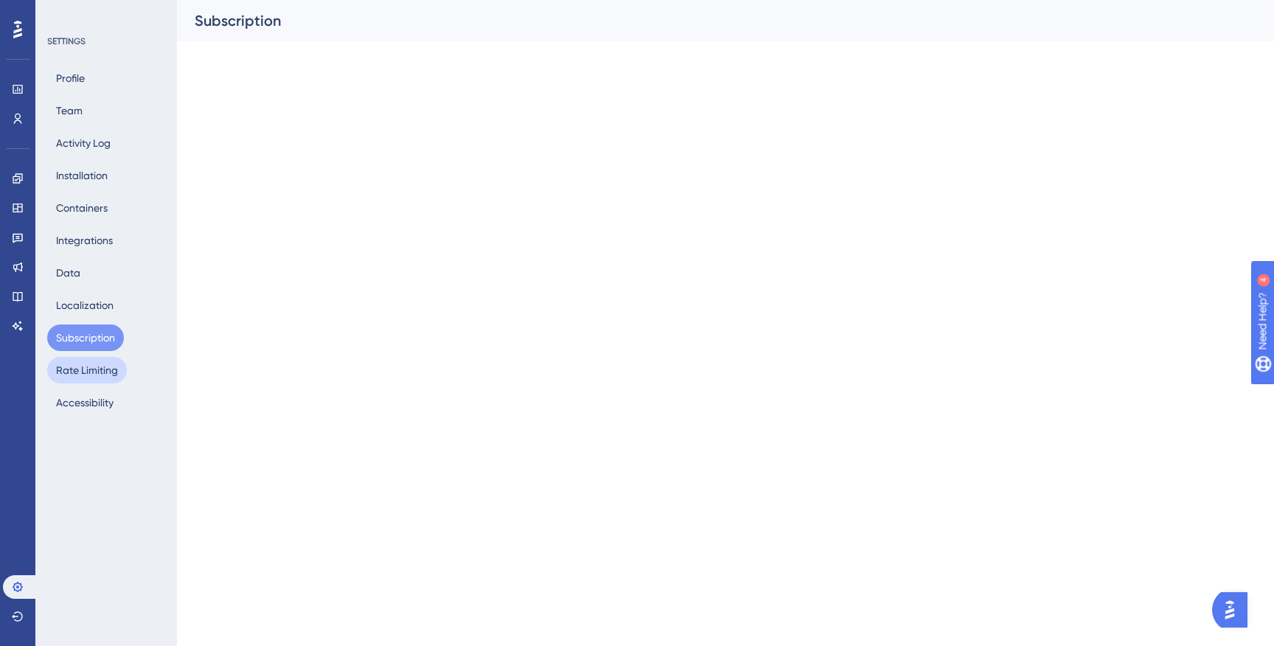
click at [100, 373] on button "Rate Limiting" at bounding box center [87, 370] width 80 height 27
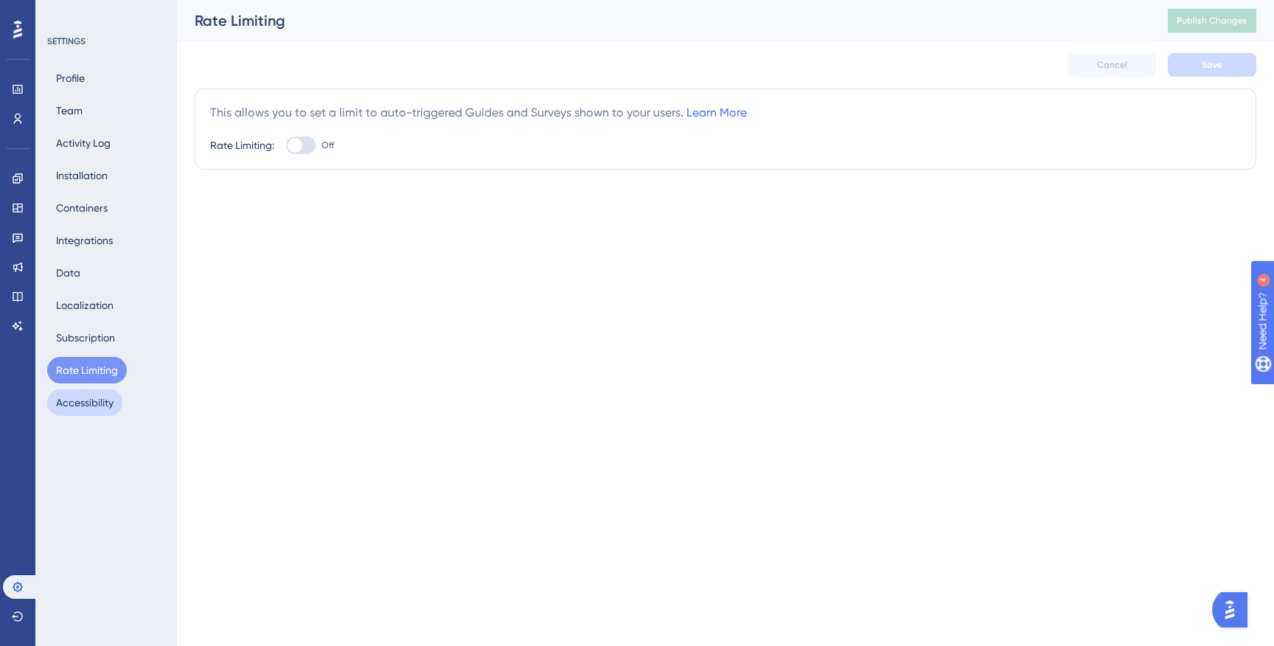
click at [102, 391] on button "Accessibility" at bounding box center [84, 402] width 75 height 27
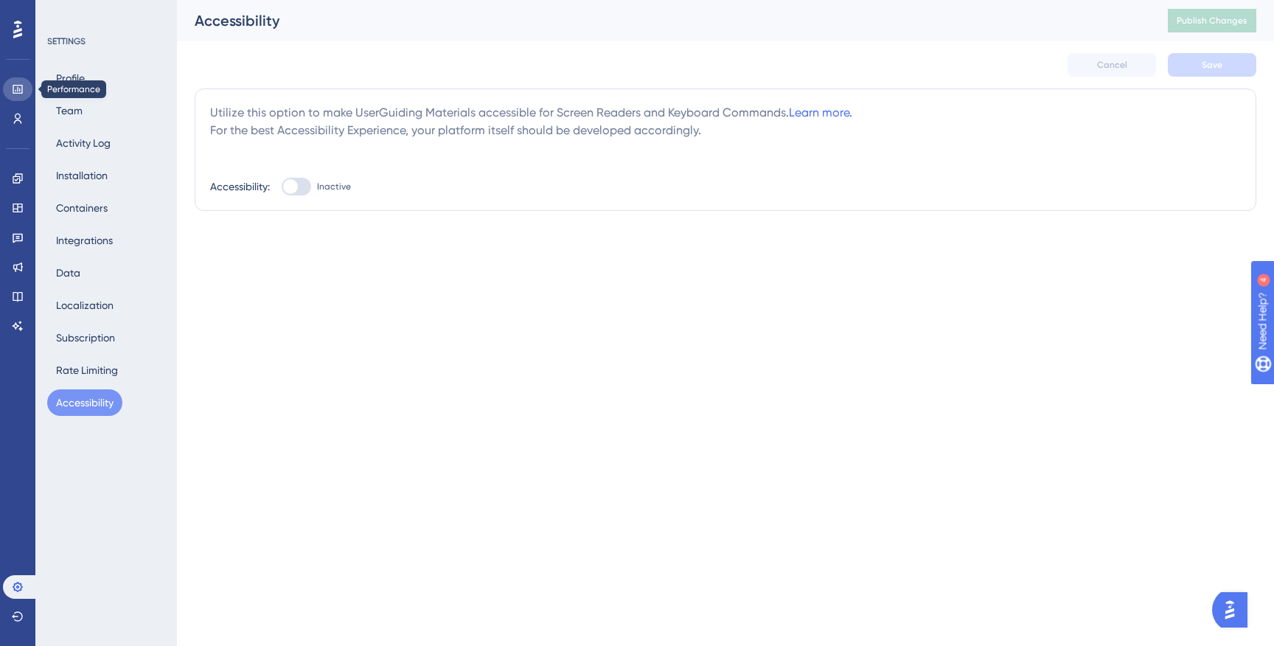
click at [18, 88] on icon at bounding box center [18, 89] width 12 height 12
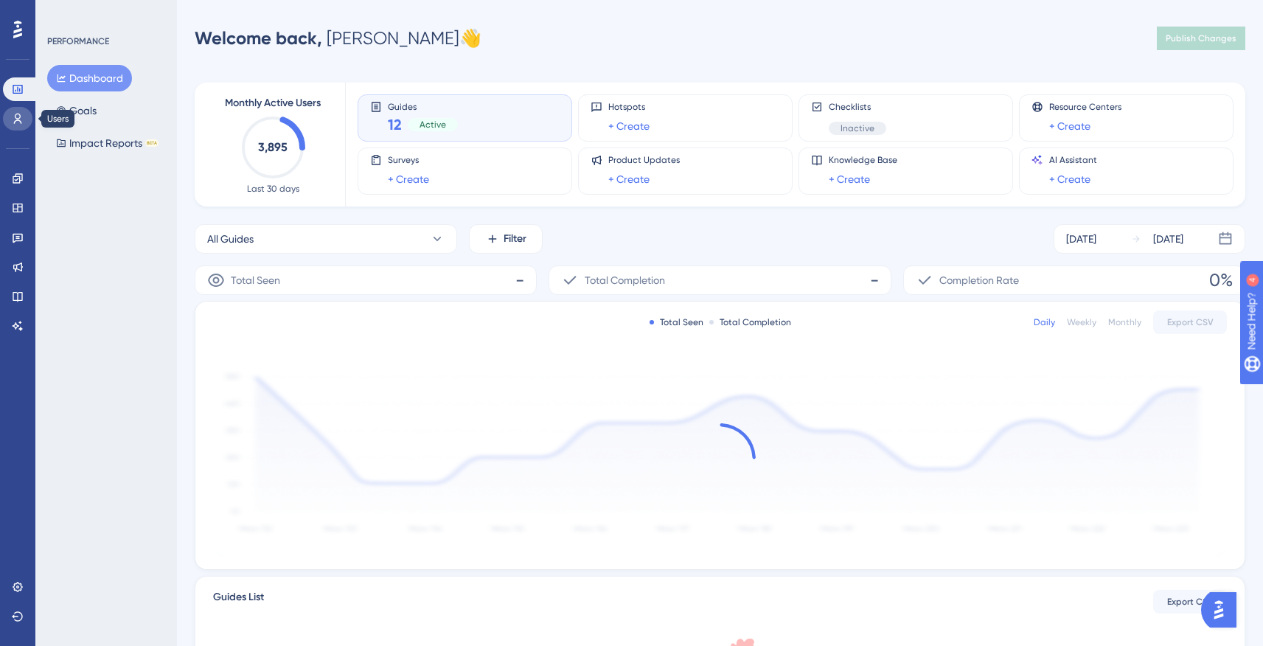
click at [18, 111] on link at bounding box center [17, 119] width 29 height 24
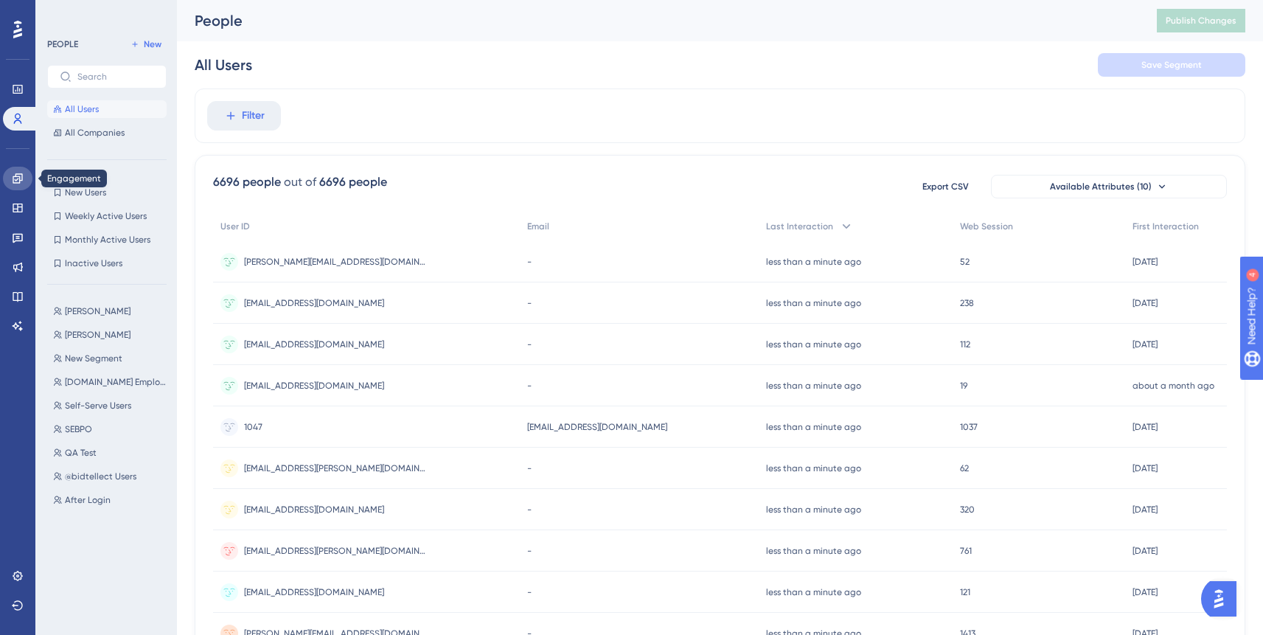
click at [19, 179] on icon at bounding box center [18, 178] width 10 height 10
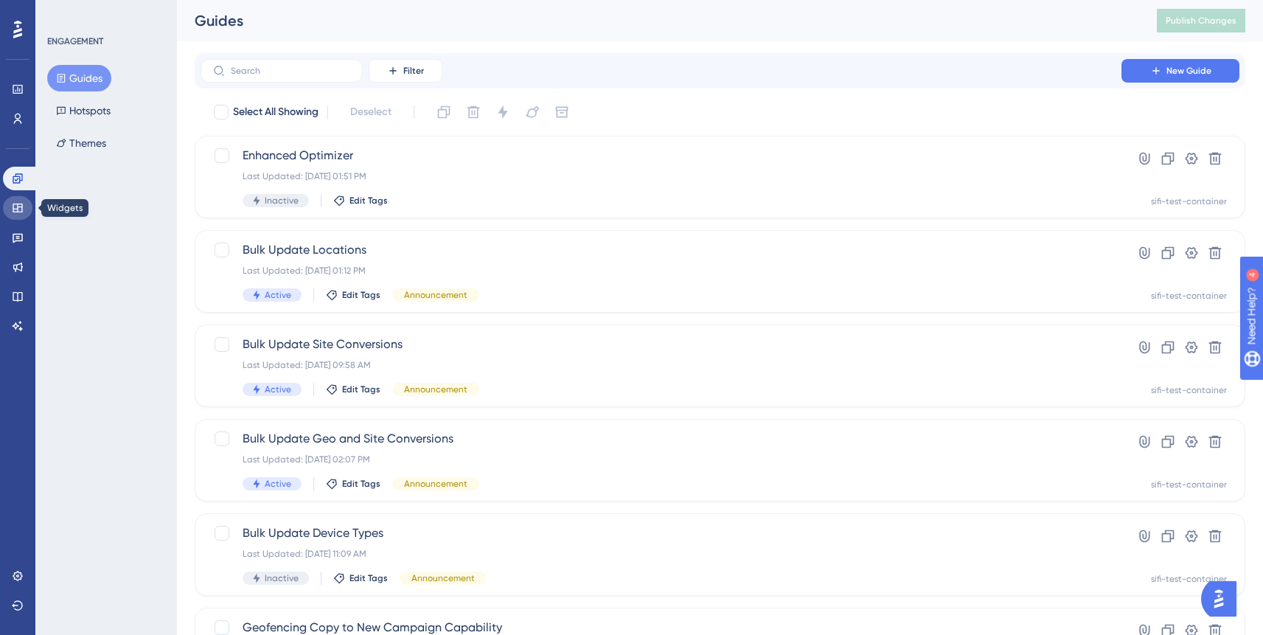
click at [19, 199] on link at bounding box center [17, 208] width 29 height 24
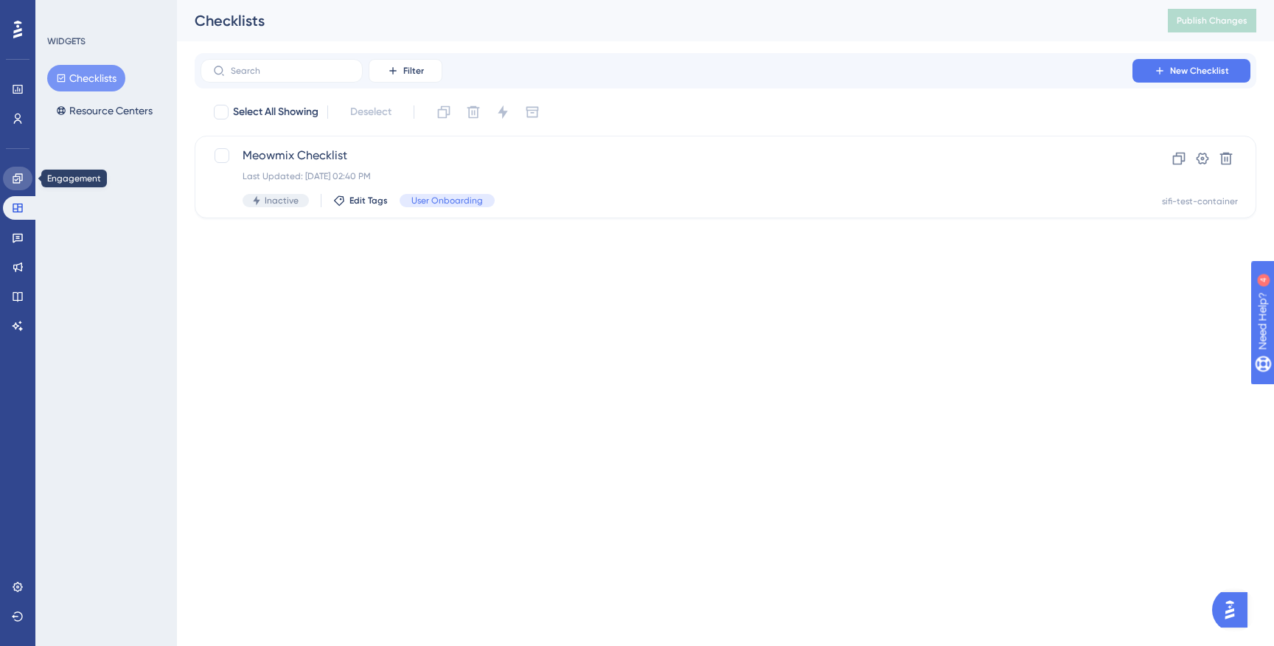
click at [20, 189] on link at bounding box center [17, 179] width 29 height 24
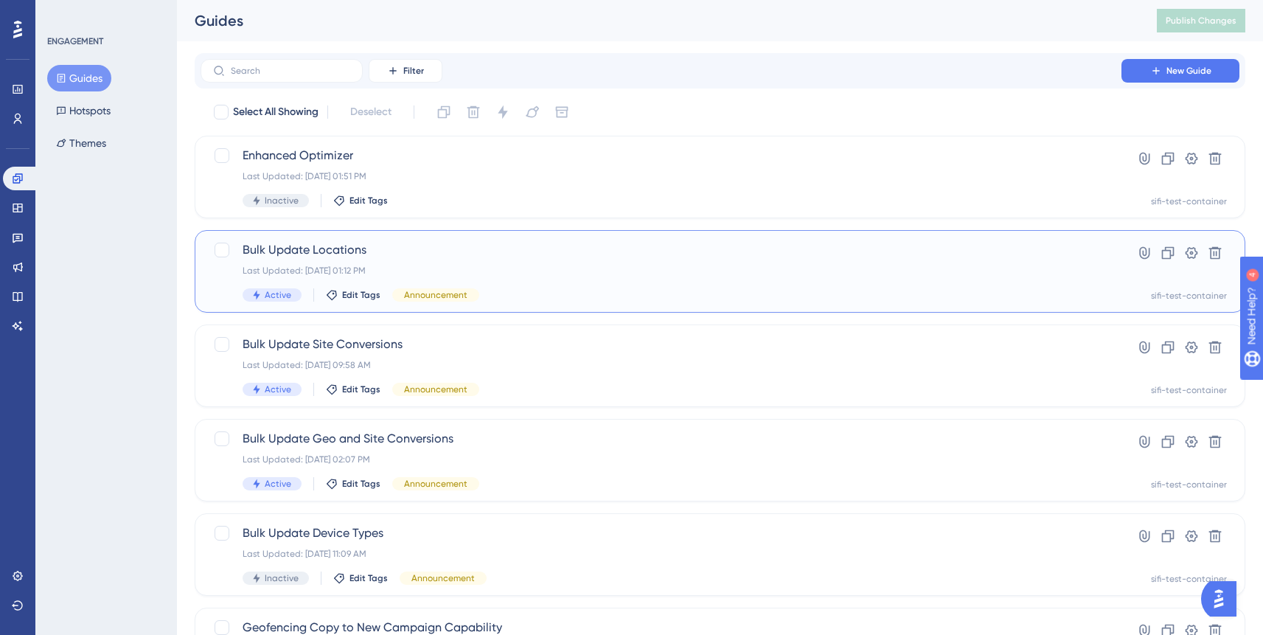
click at [728, 282] on div "Bulk Update Locations Last Updated: Sep 08 2025, 01:12 PM Active Edit Tags Anno…" at bounding box center [661, 271] width 837 height 60
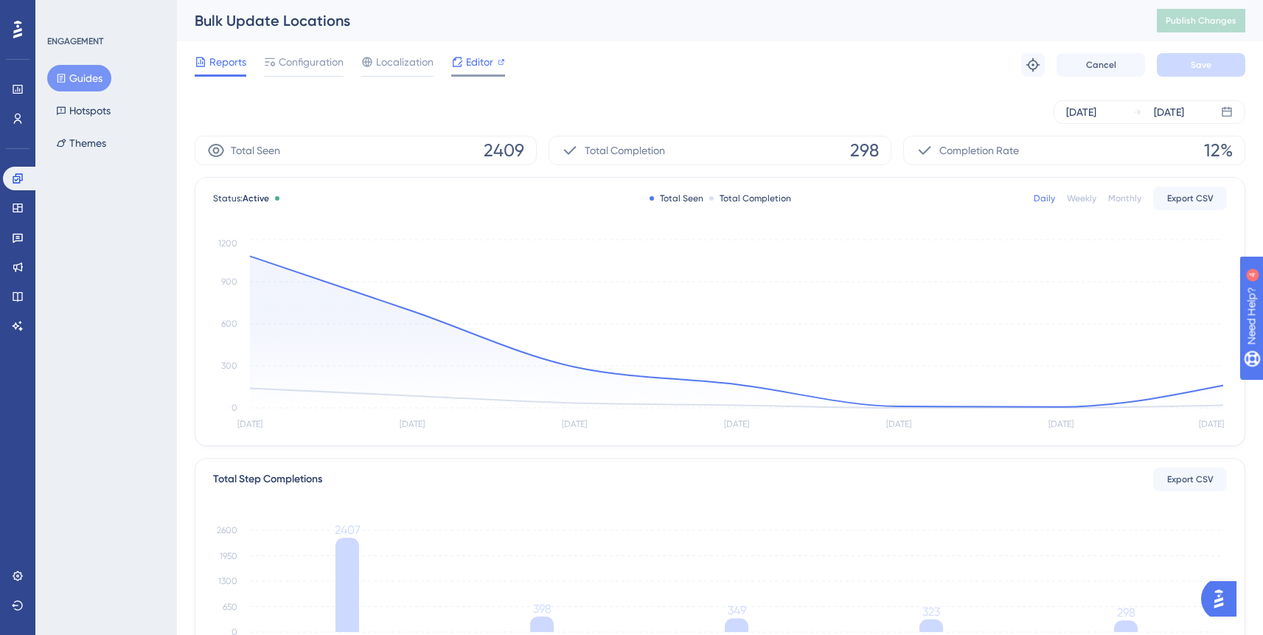
click at [473, 66] on span "Editor" at bounding box center [479, 62] width 27 height 18
click at [275, 65] on icon at bounding box center [270, 62] width 12 height 12
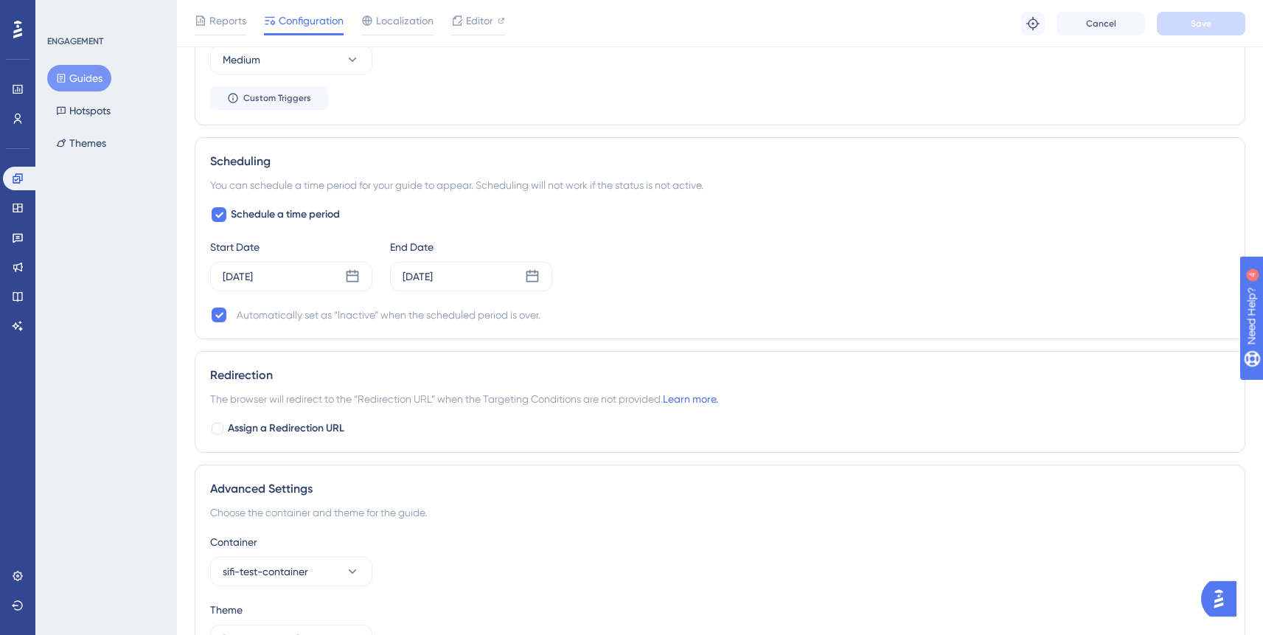
scroll to position [902, 0]
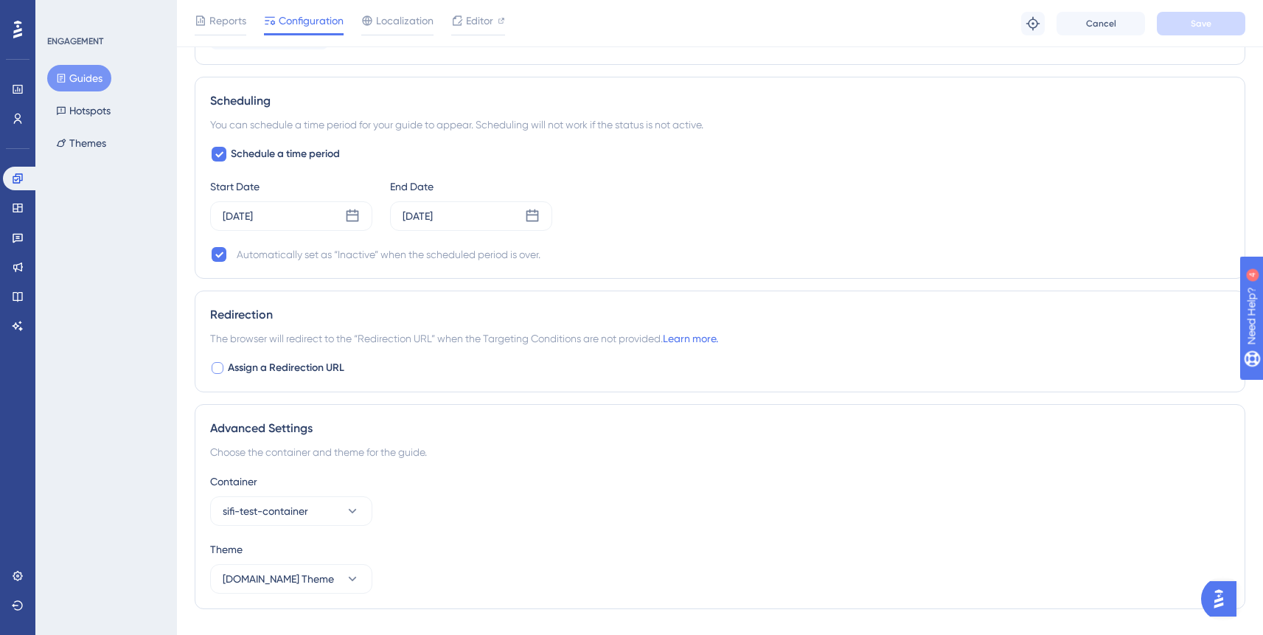
click at [226, 364] on label "Assign a Redirection URL" at bounding box center [277, 368] width 134 height 18
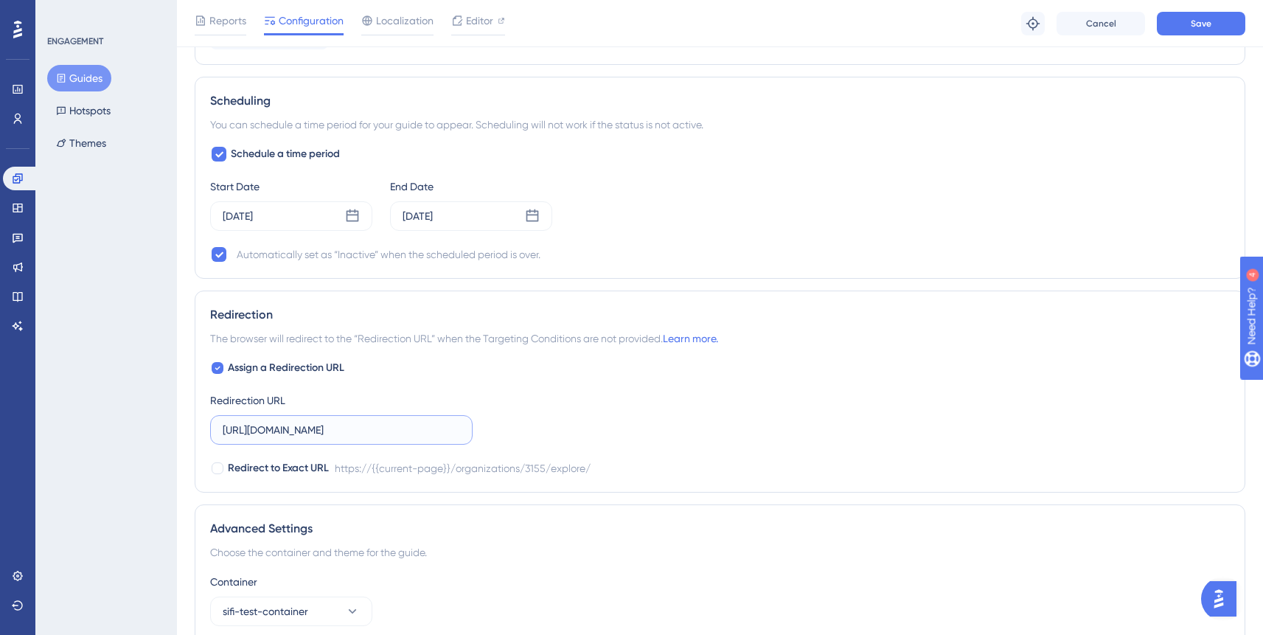
click at [333, 432] on input "https://app.simpli.fi/organizations/3155/explore/" at bounding box center [341, 430] width 237 height 16
click at [448, 382] on div "Assign a Redirection URL Redirection URL https://app.simpli.fi/organizations/31…" at bounding box center [719, 418] width 1019 height 118
click at [223, 369] on div at bounding box center [217, 367] width 15 height 15
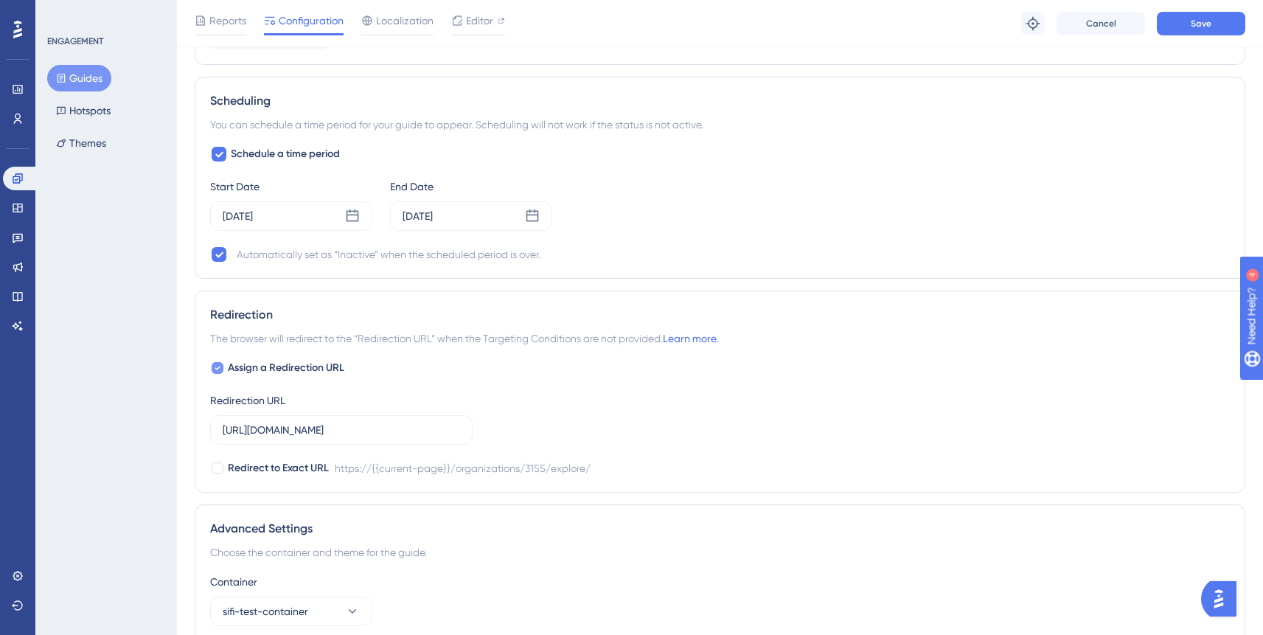
checkbox input "false"
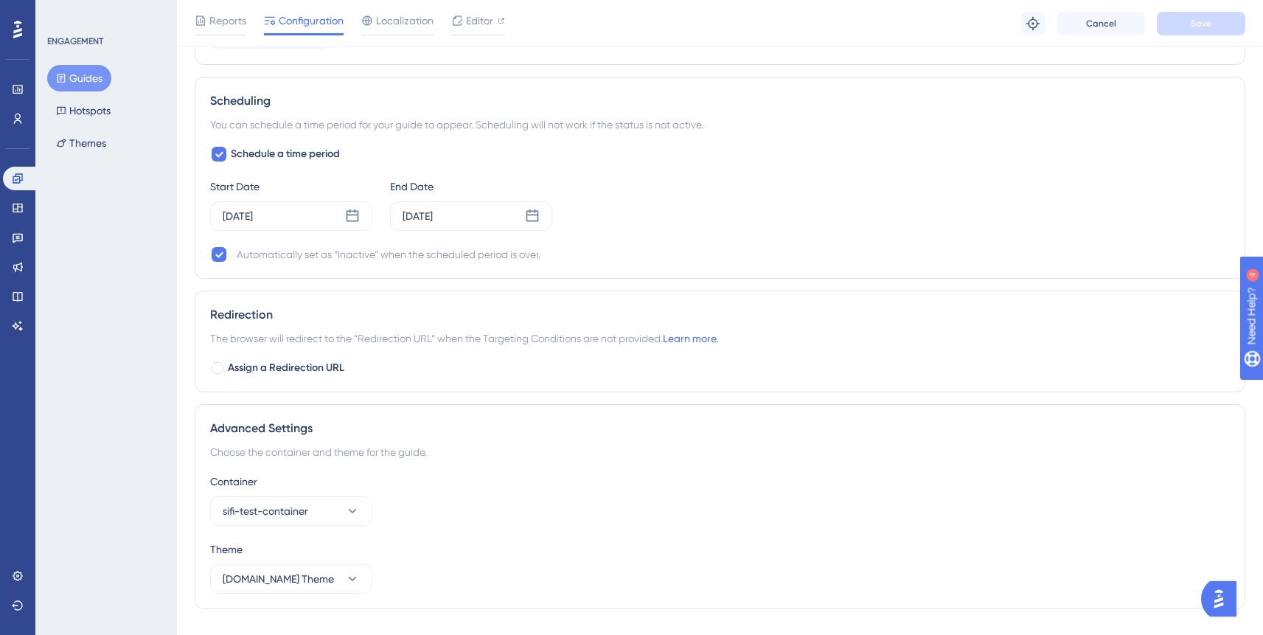
click at [63, 83] on icon at bounding box center [61, 78] width 10 height 10
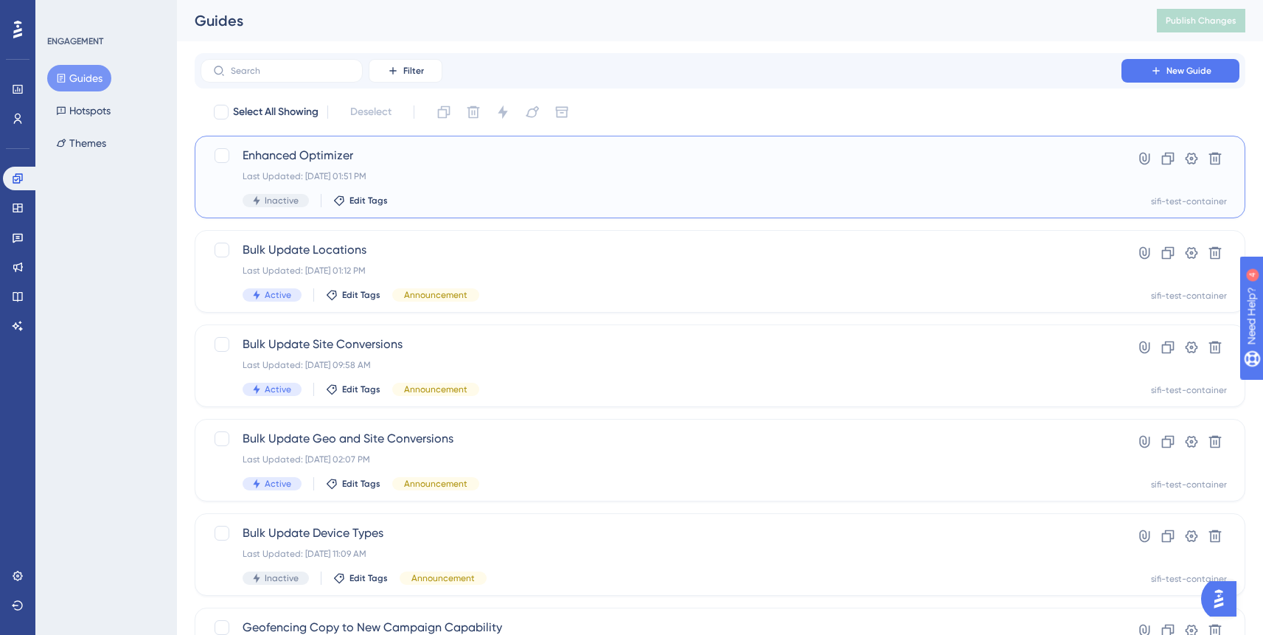
click at [326, 163] on span "Enhanced Optimizer" at bounding box center [661, 156] width 837 height 18
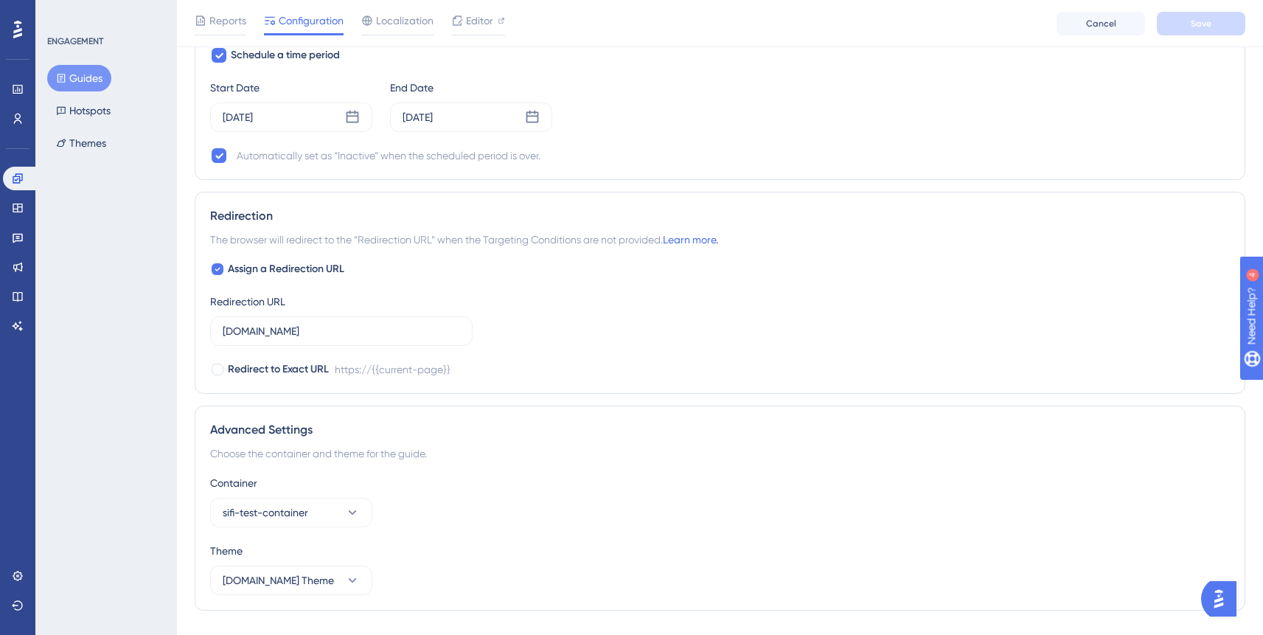
scroll to position [1036, 0]
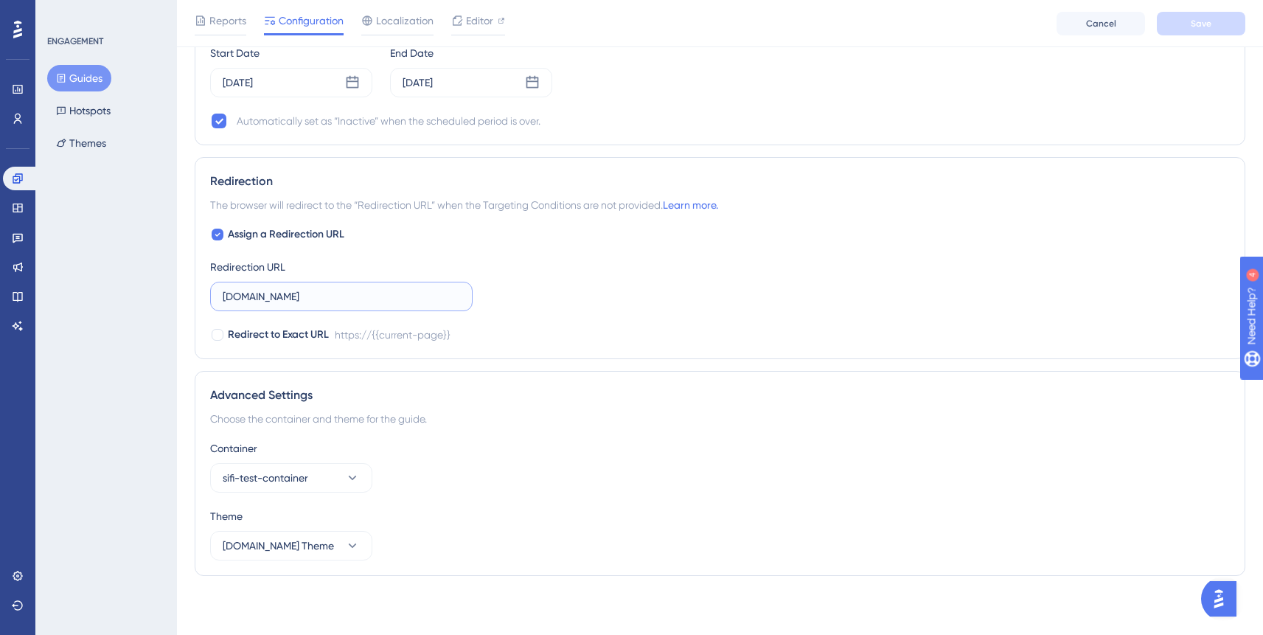
drag, startPoint x: 322, startPoint y: 290, endPoint x: 125, endPoint y: 287, distance: 196.8
click at [293, 297] on input "app.simpli.fi" at bounding box center [341, 296] width 237 height 16
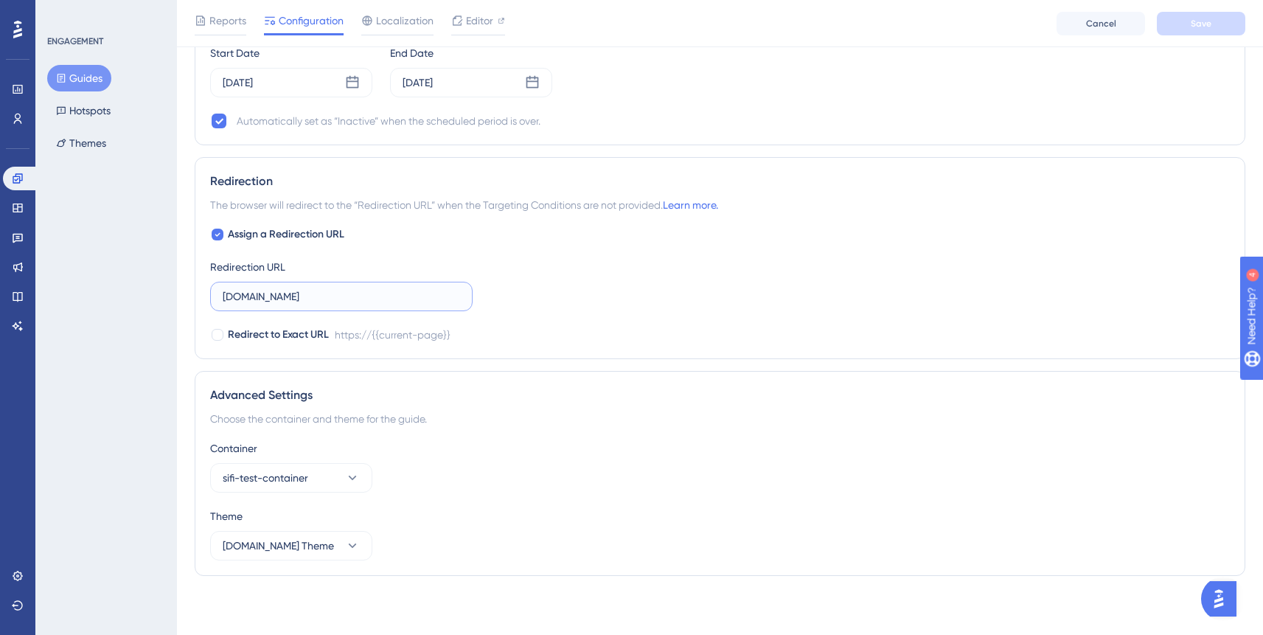
paste input "https://app.simpli.fi/organizations/3155/explore/"
type input "https://app.simpli.fi/organizations/3155/explore/"
click at [529, 233] on div "Assign a Redirection URL Redirection URL https://app.simpli.fi/organizations/31…" at bounding box center [719, 285] width 1019 height 118
click at [1174, 27] on button "Save" at bounding box center [1201, 24] width 88 height 24
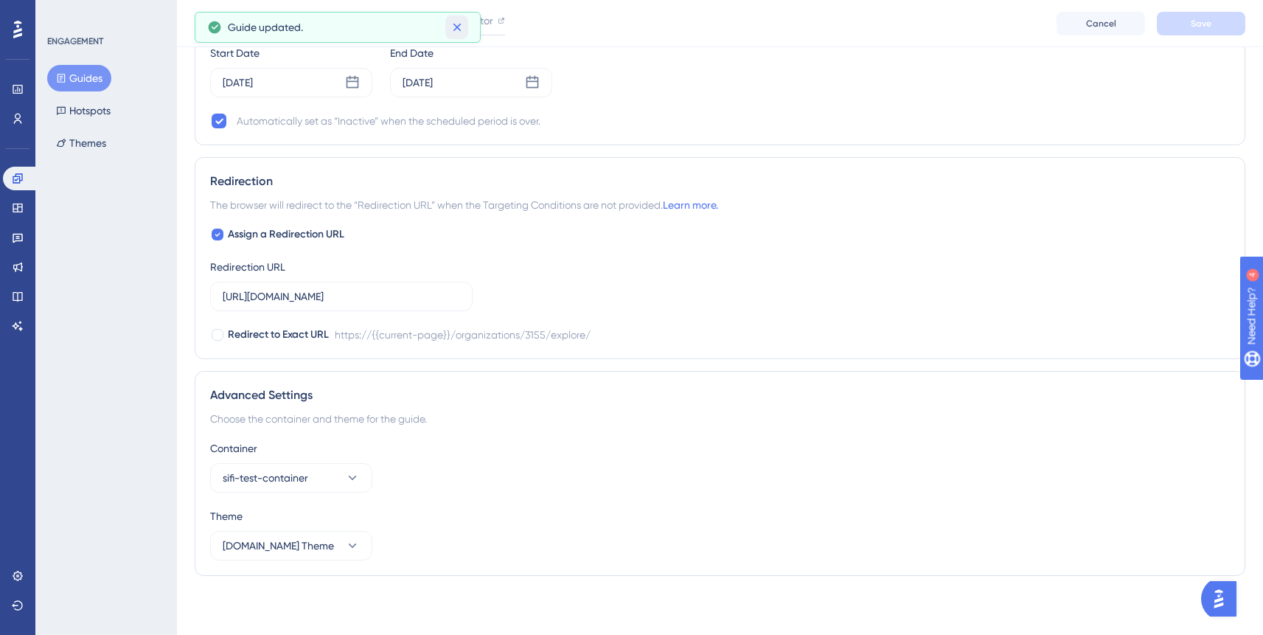
click at [460, 29] on icon at bounding box center [457, 27] width 15 height 15
click at [467, 21] on span "Editor" at bounding box center [479, 21] width 27 height 18
click at [470, 15] on span "Editor" at bounding box center [479, 21] width 27 height 18
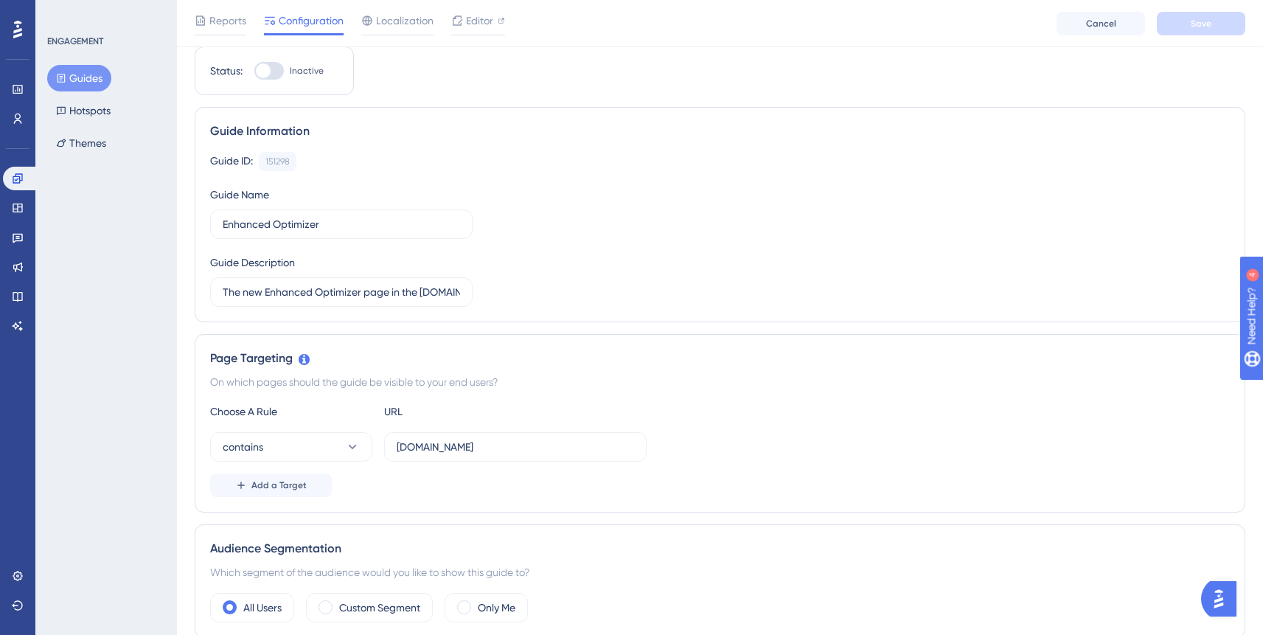
scroll to position [0, 0]
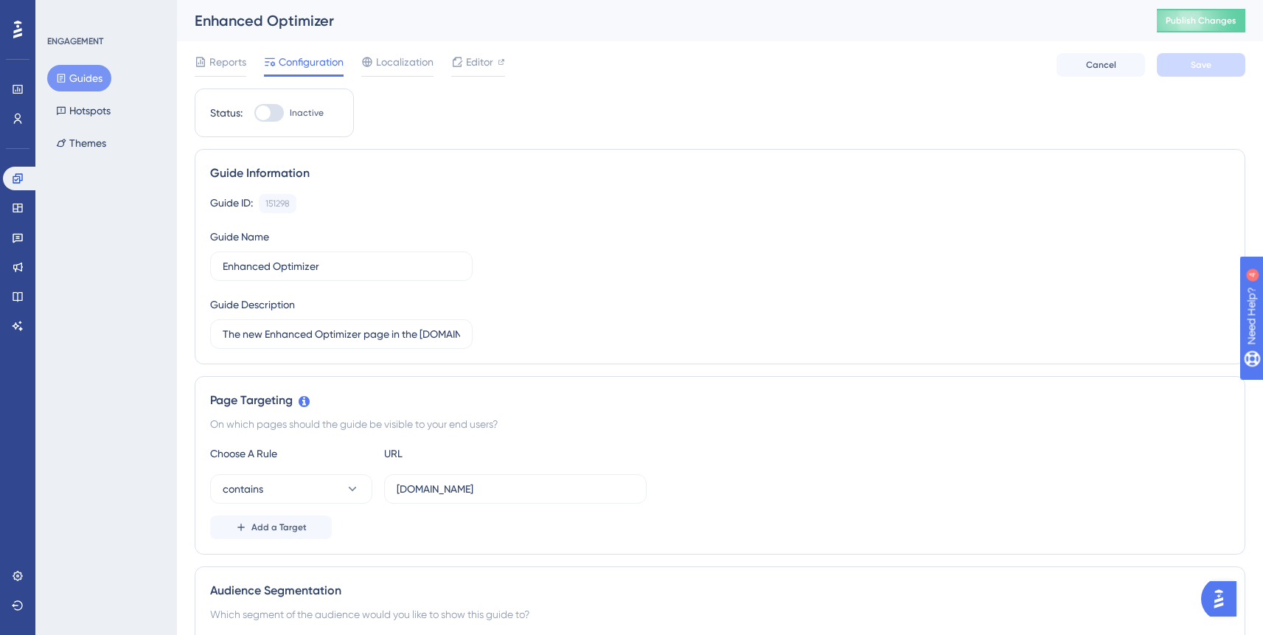
click at [99, 76] on button "Guides" at bounding box center [79, 78] width 64 height 27
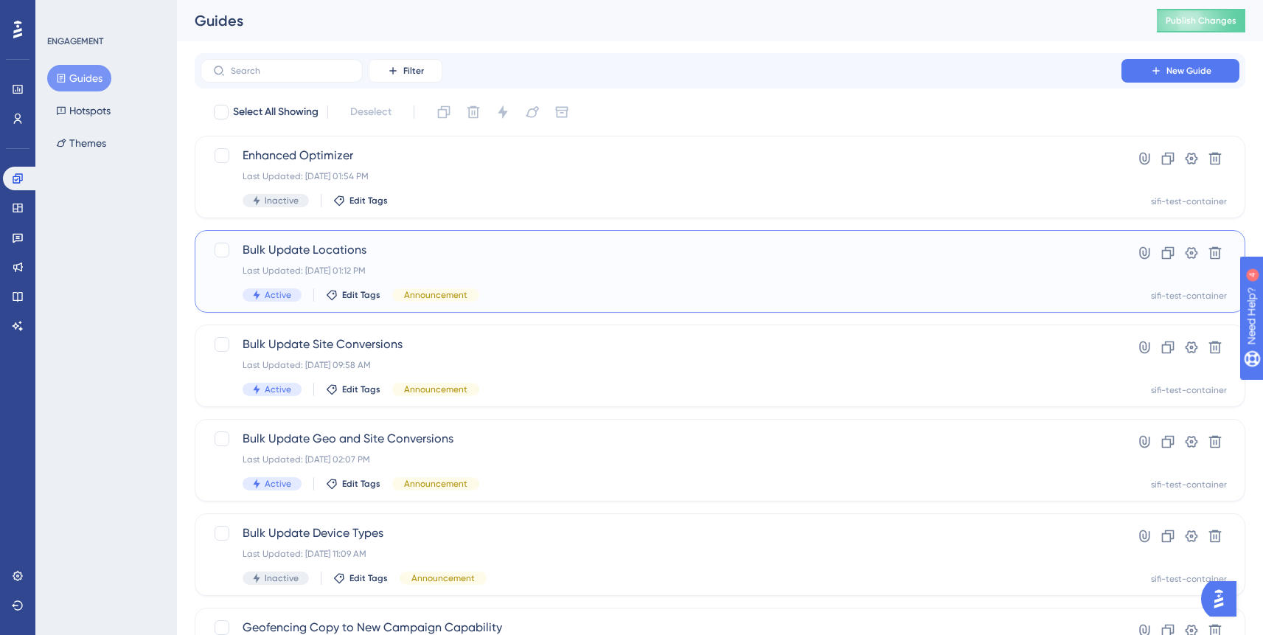
click at [439, 254] on span "Bulk Update Locations" at bounding box center [661, 250] width 837 height 18
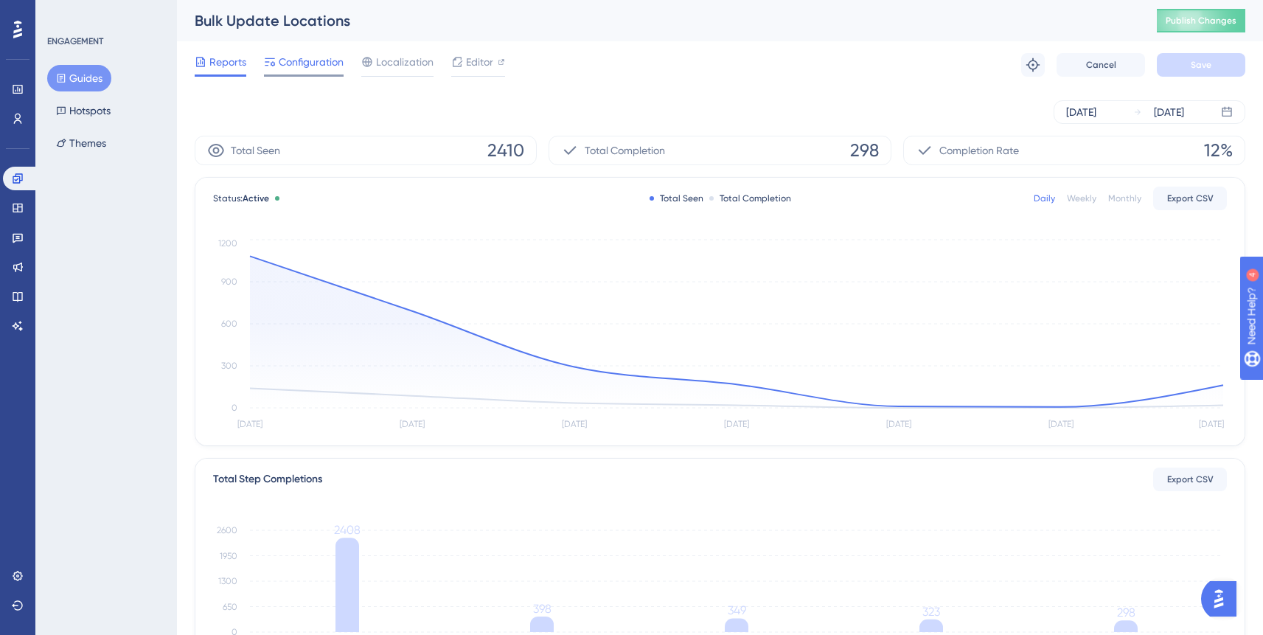
click at [306, 72] on div "Configuration" at bounding box center [304, 65] width 80 height 24
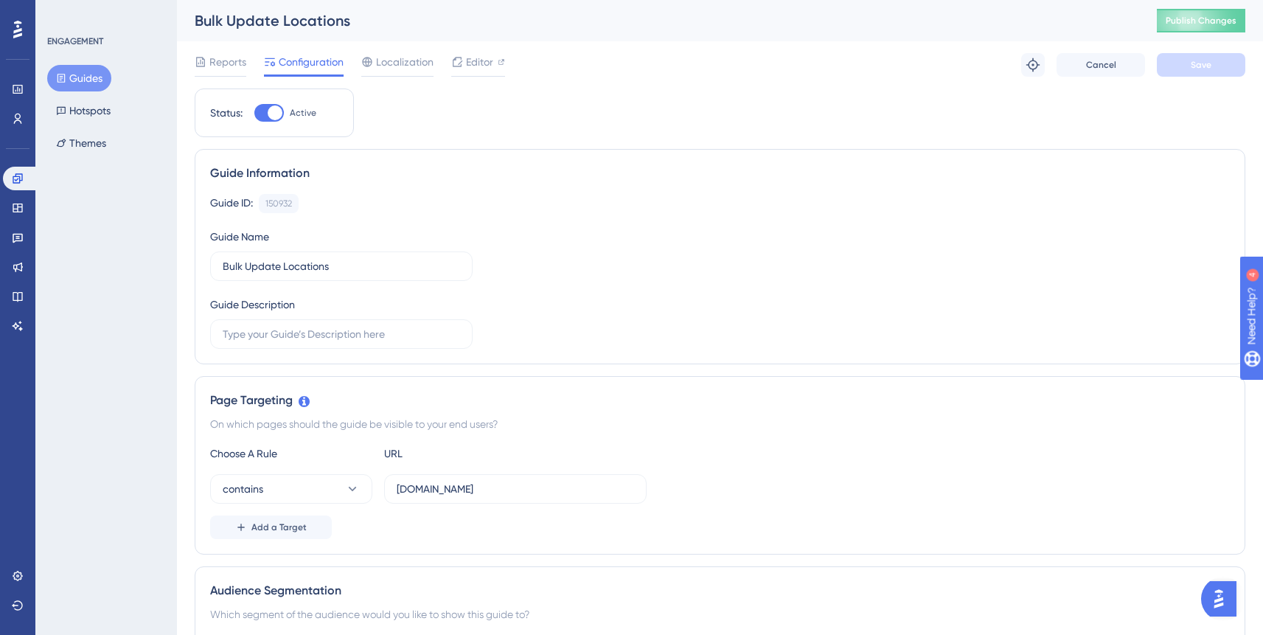
click at [90, 76] on button "Guides" at bounding box center [79, 78] width 64 height 27
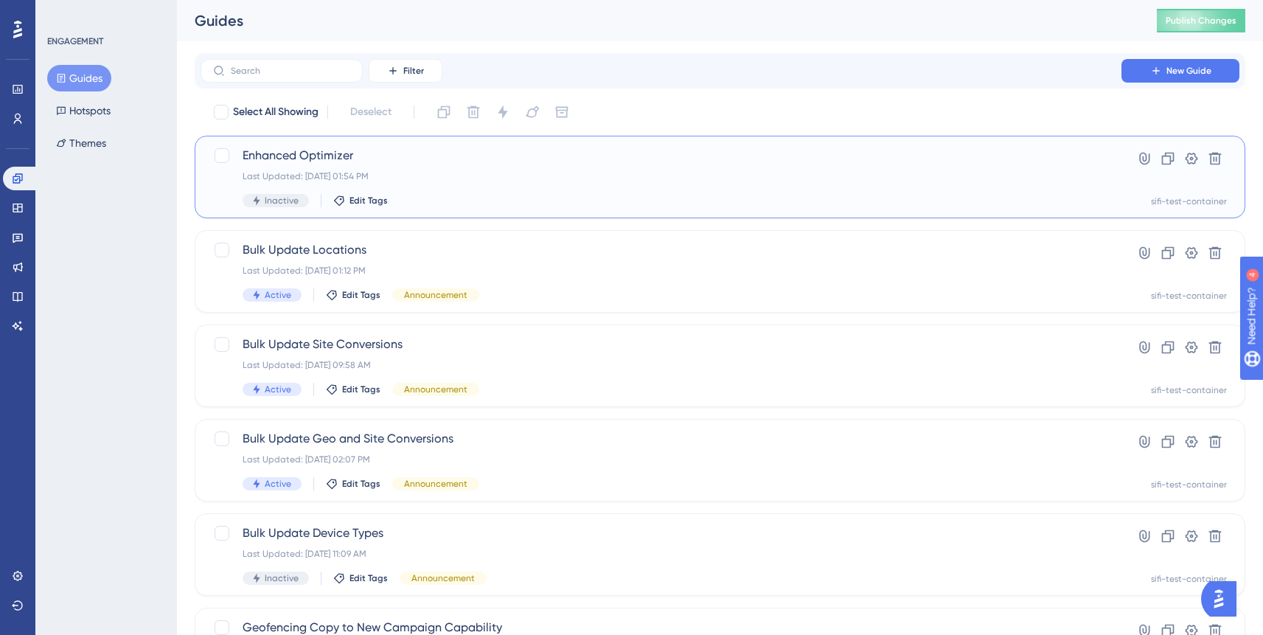
click at [310, 154] on span "Enhanced Optimizer" at bounding box center [661, 156] width 837 height 18
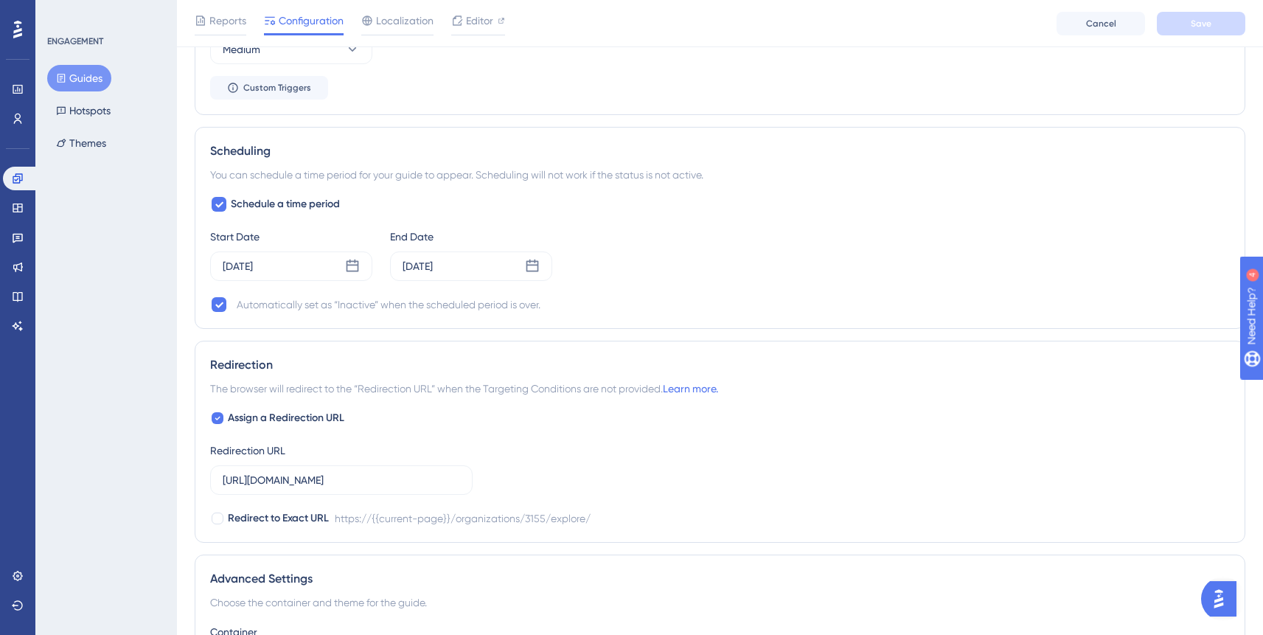
scroll to position [1036, 0]
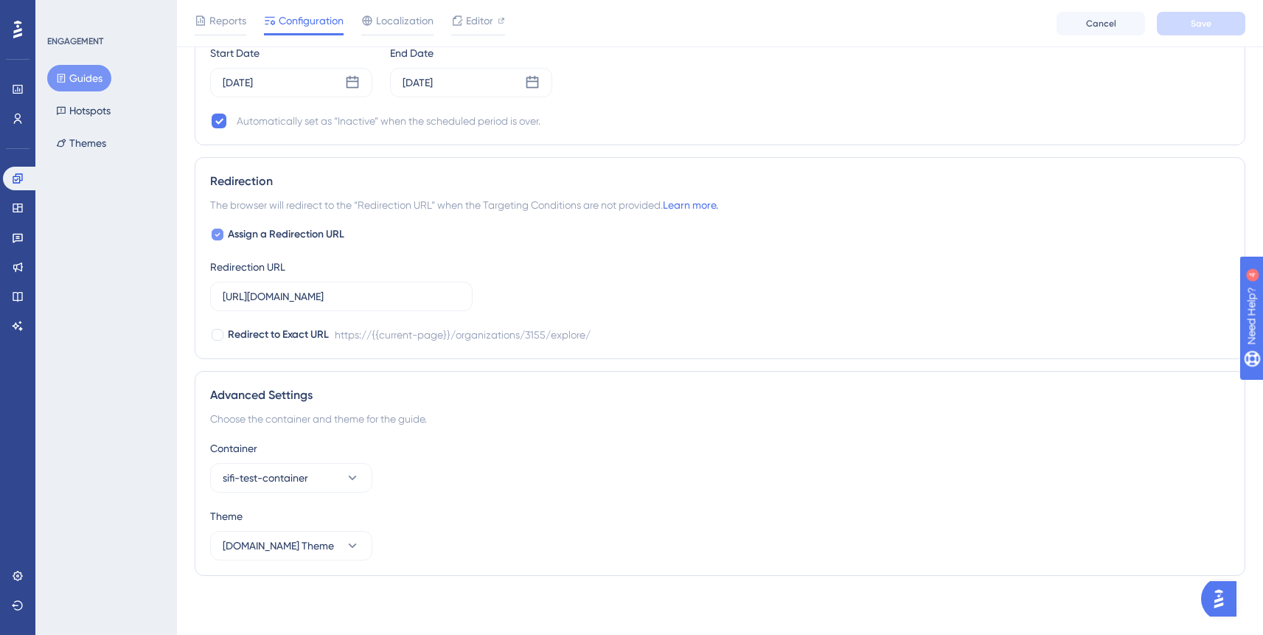
click at [230, 233] on span "Assign a Redirection URL" at bounding box center [286, 235] width 116 height 18
checkbox input "false"
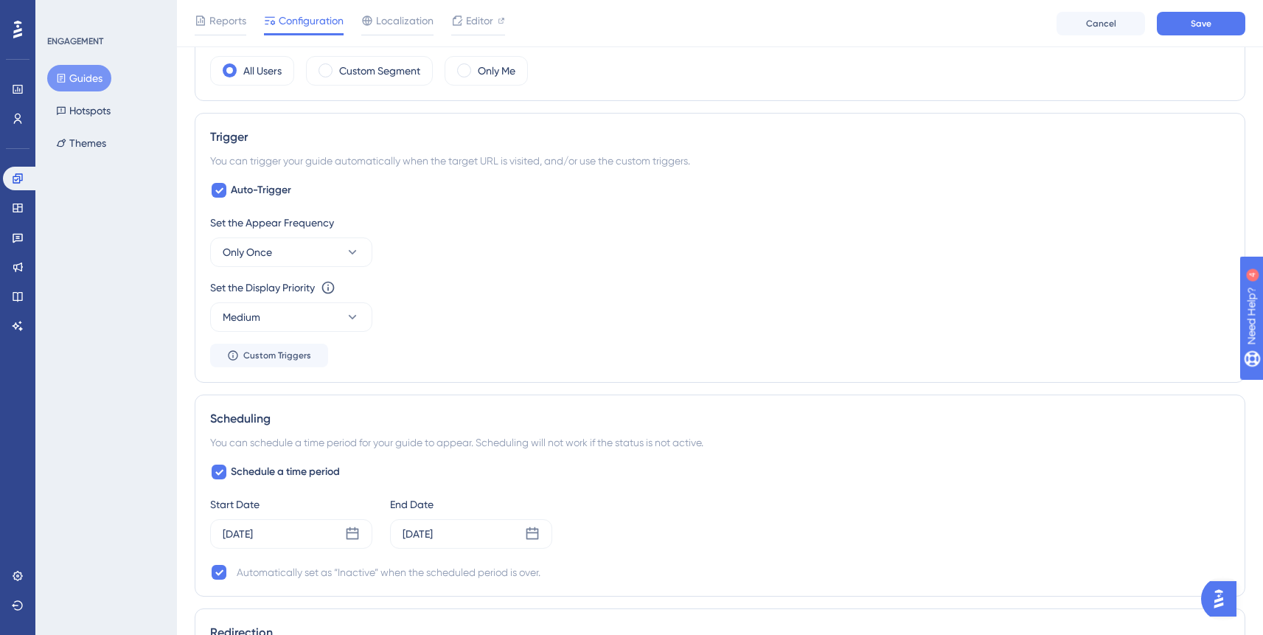
scroll to position [589, 0]
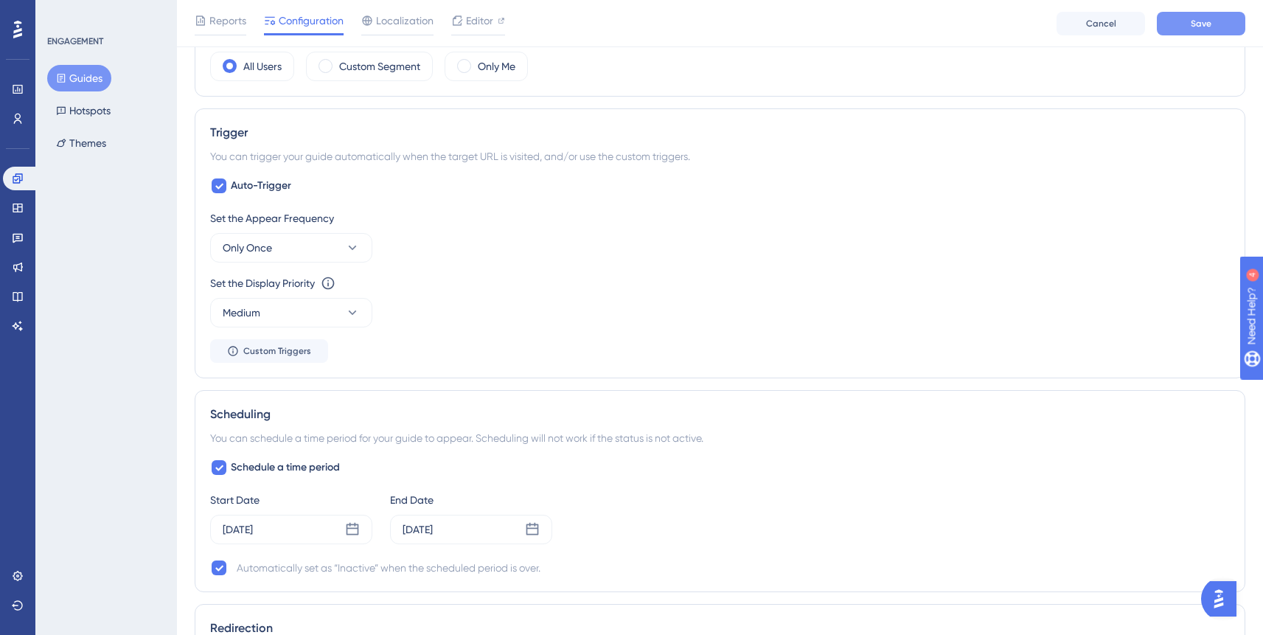
click at [1227, 27] on button "Save" at bounding box center [1201, 24] width 88 height 24
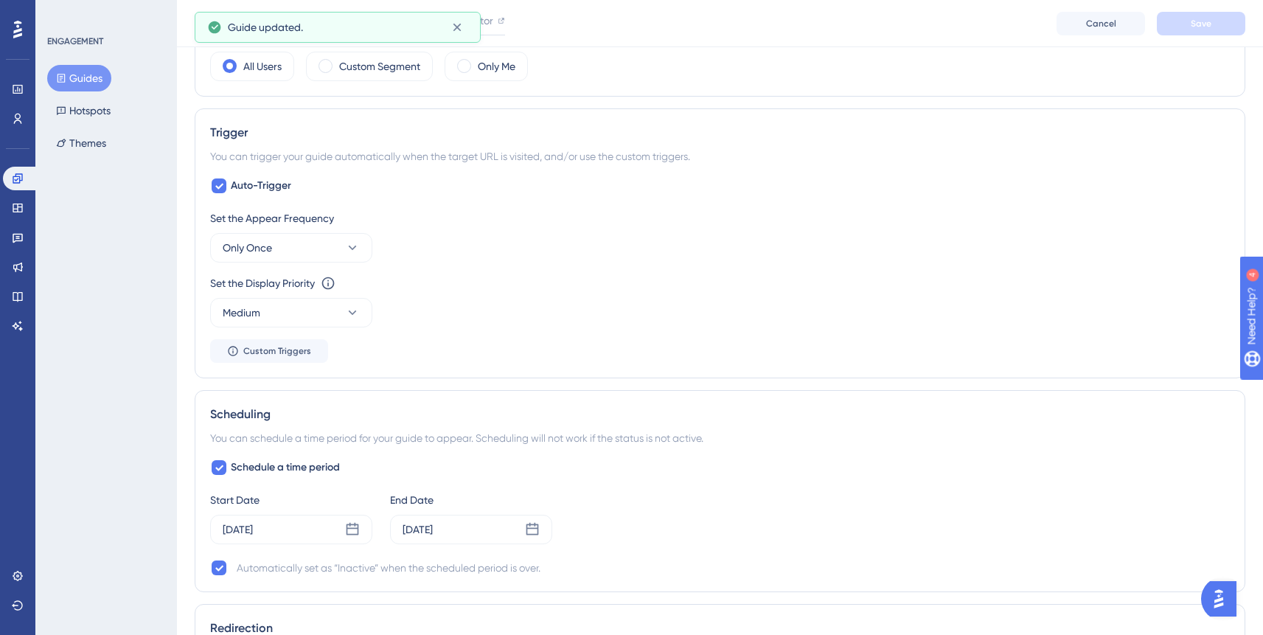
scroll to position [0, 0]
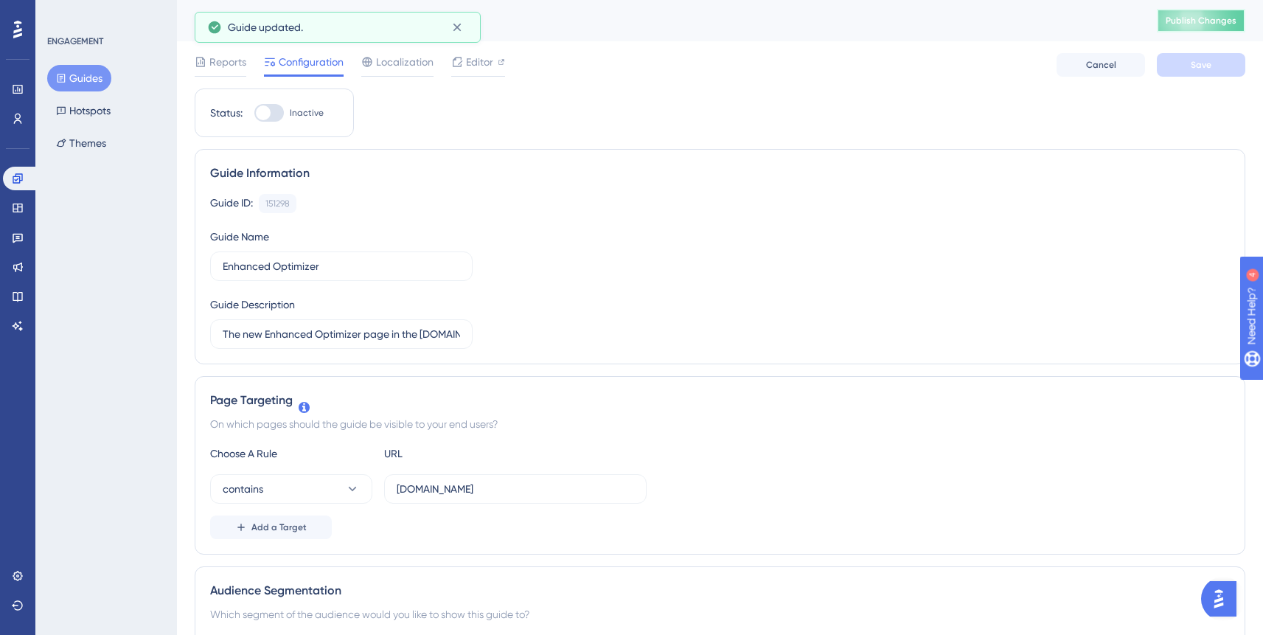
click at [1193, 18] on span "Publish Changes" at bounding box center [1200, 21] width 71 height 12
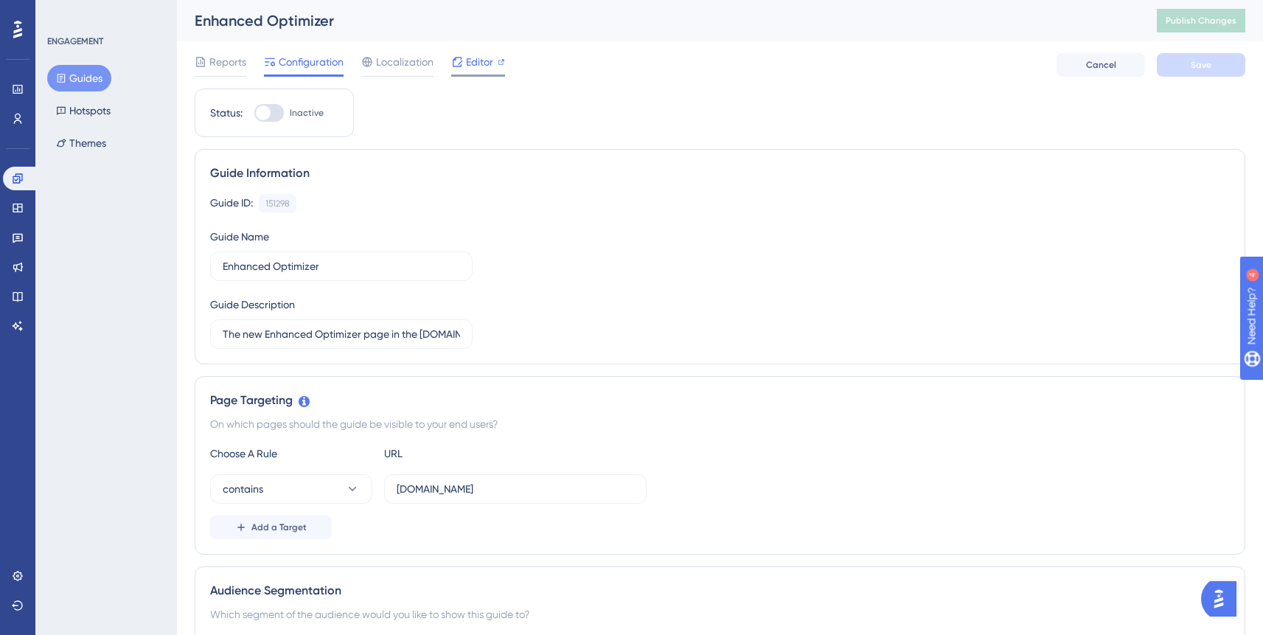
click at [468, 68] on span "Editor" at bounding box center [479, 62] width 27 height 18
